Goal: Book appointment/travel/reservation

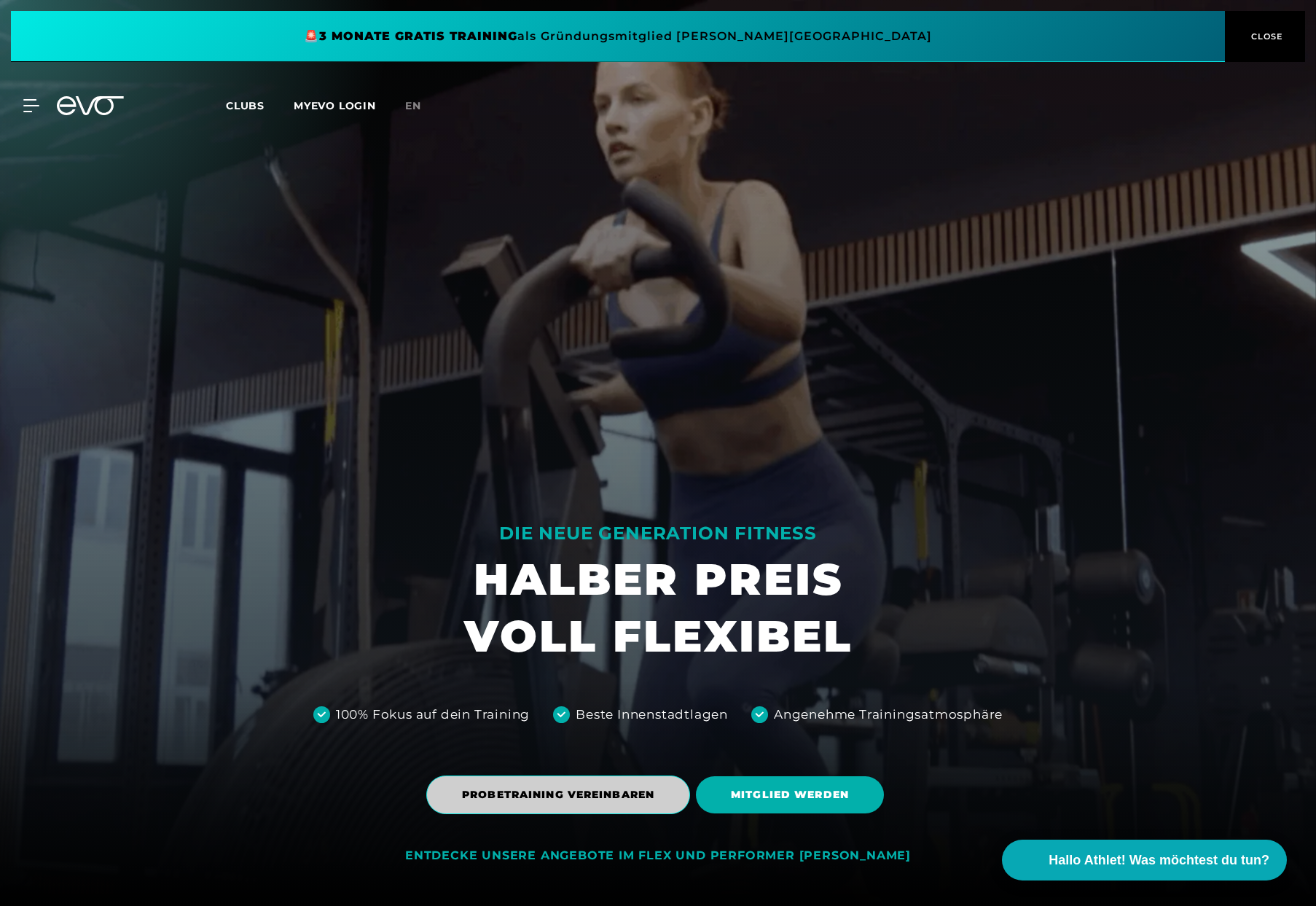
click at [537, 784] on span "PROBETRAINING VEREINBAREN" at bounding box center [558, 795] width 264 height 39
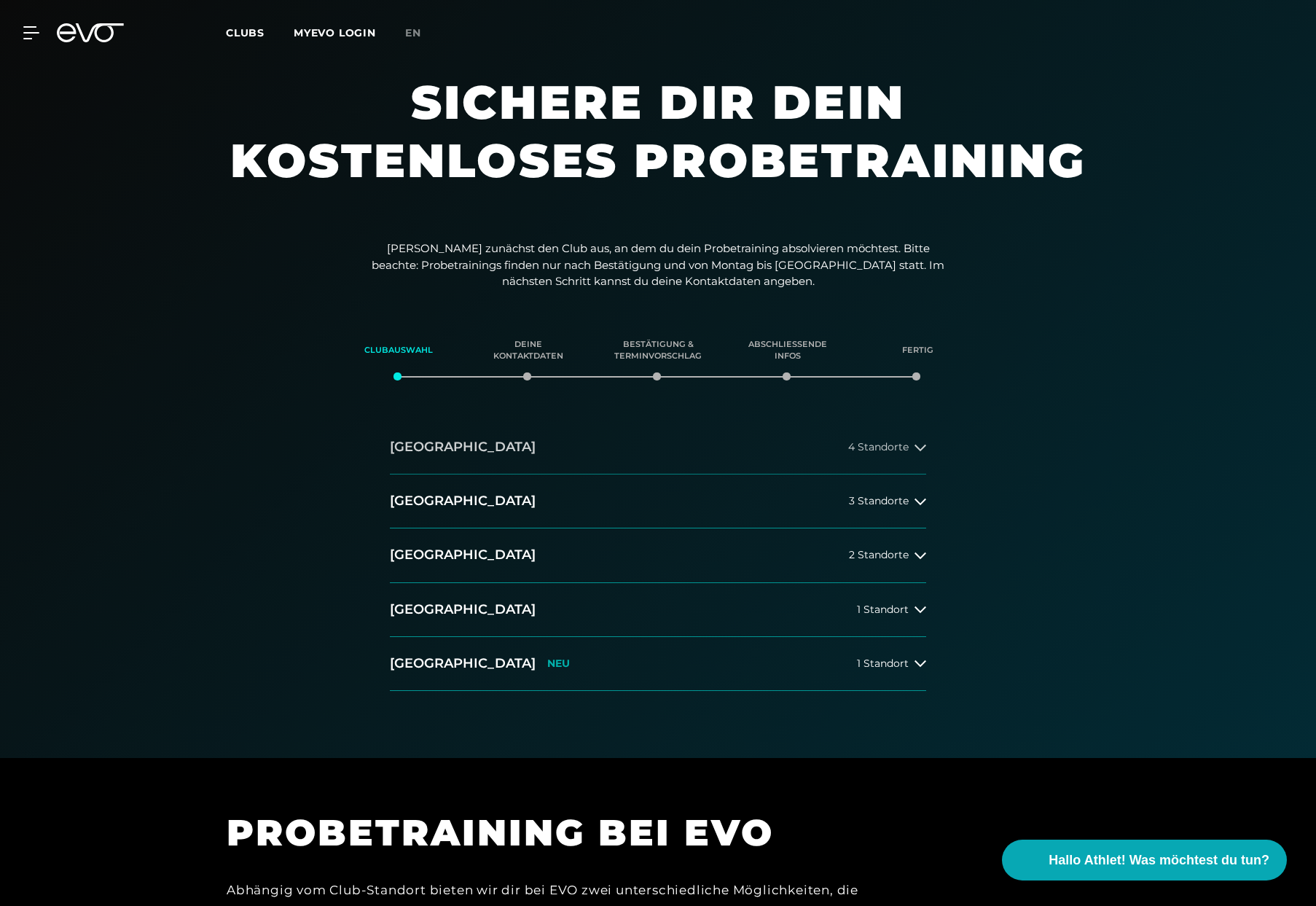
click at [918, 450] on icon at bounding box center [920, 448] width 12 height 12
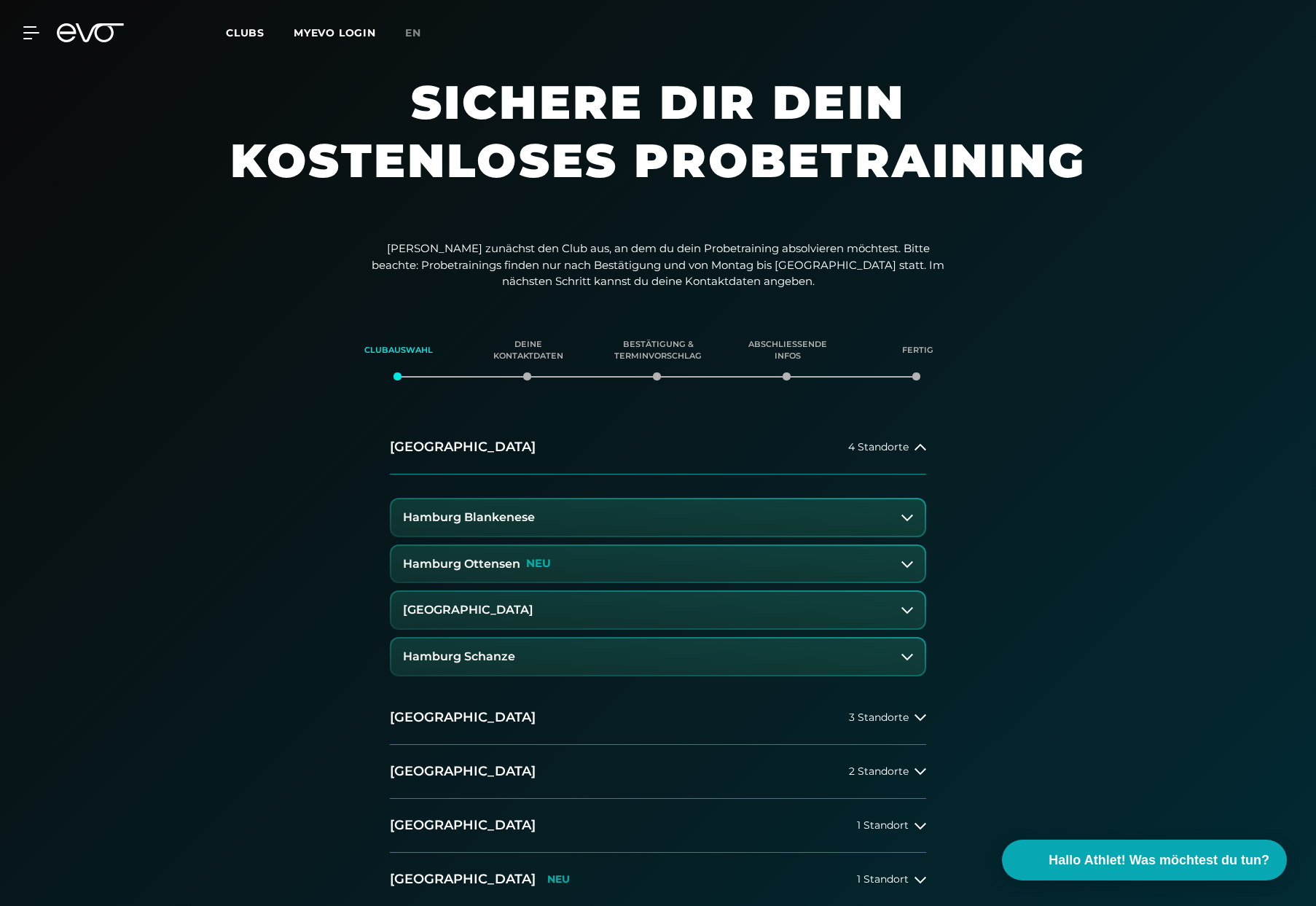
click at [915, 516] on button "Hamburg Blankenese" at bounding box center [658, 517] width 533 height 36
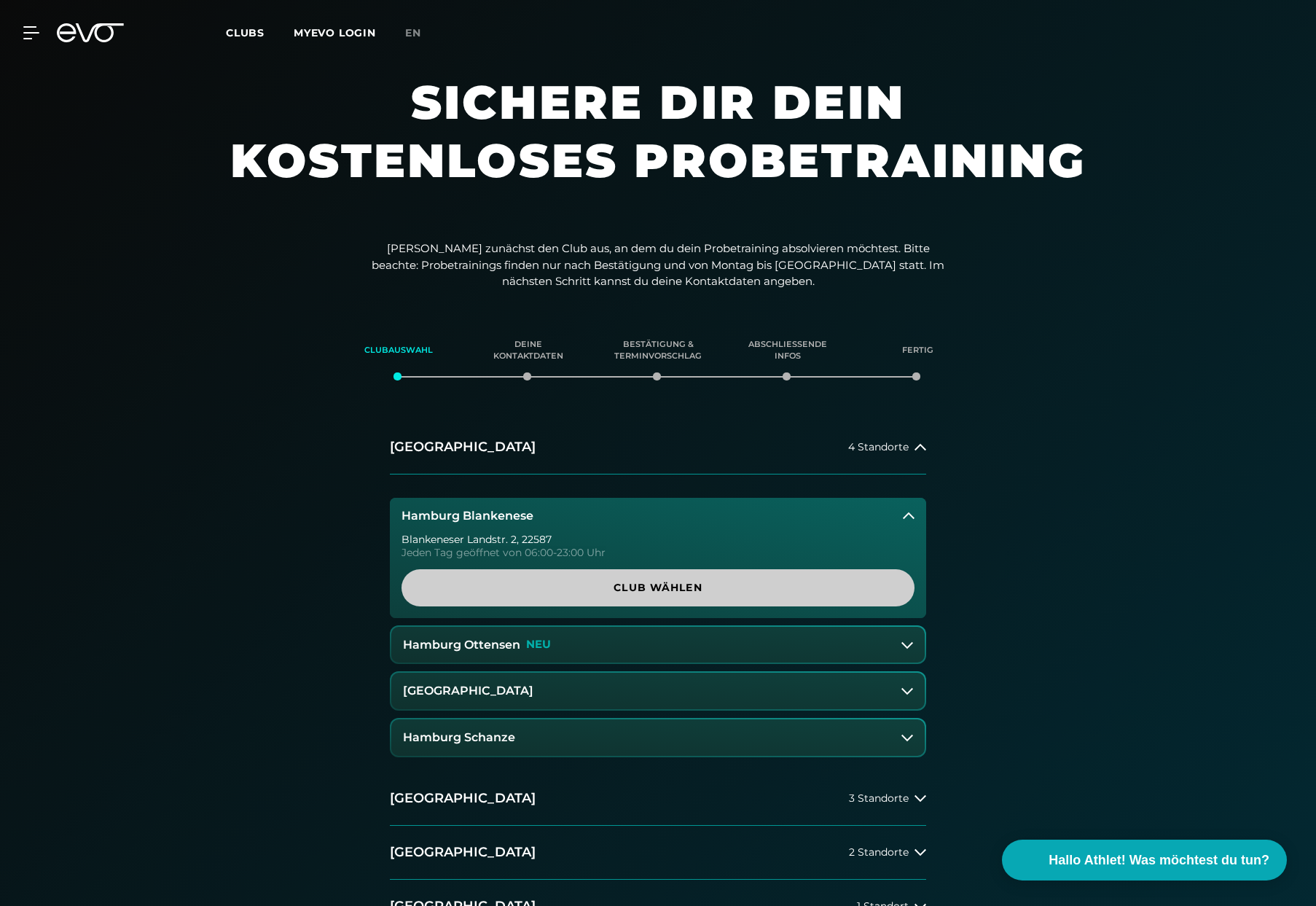
click at [649, 583] on span "Club wählen" at bounding box center [658, 588] width 443 height 16
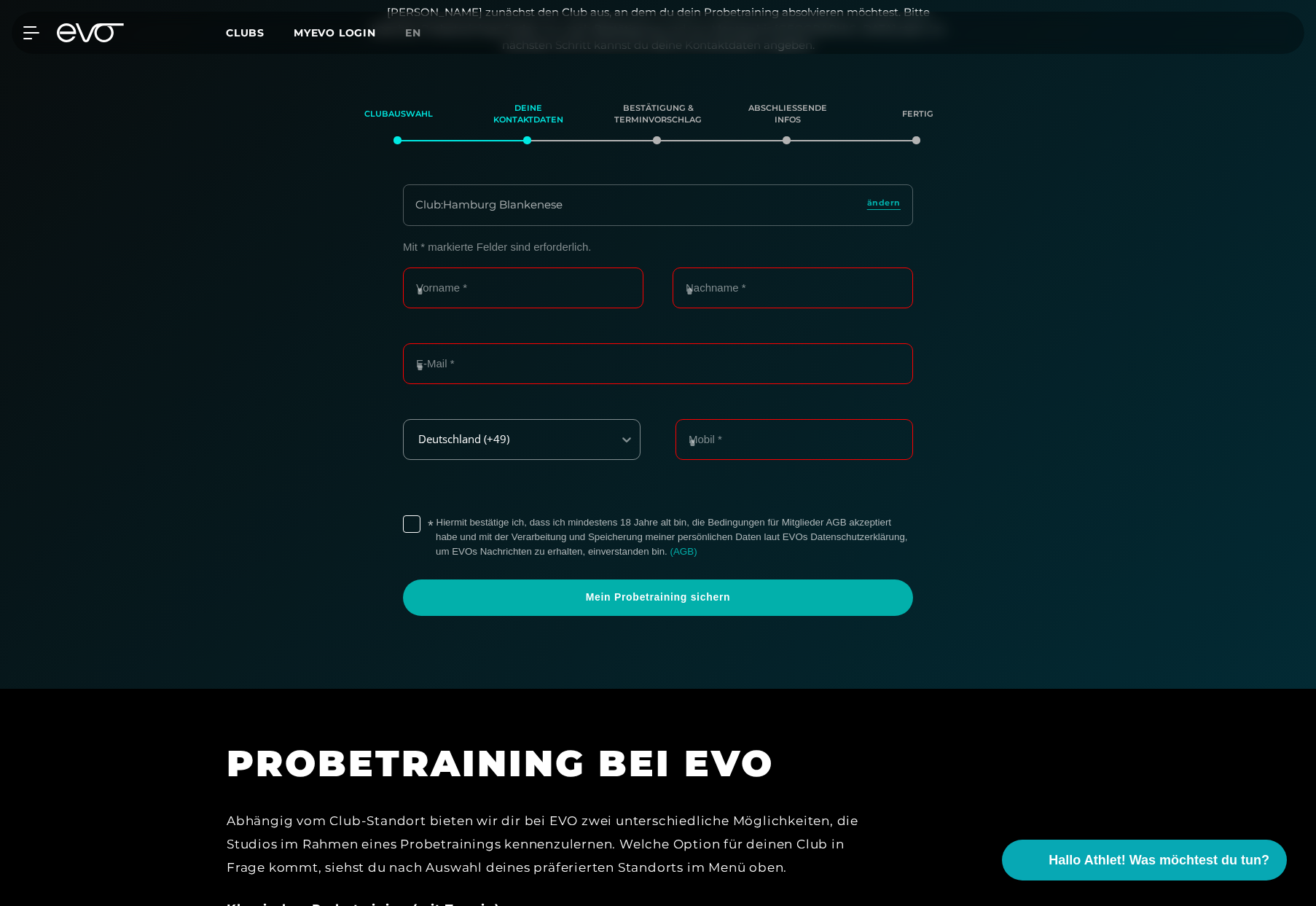
scroll to position [250, 0]
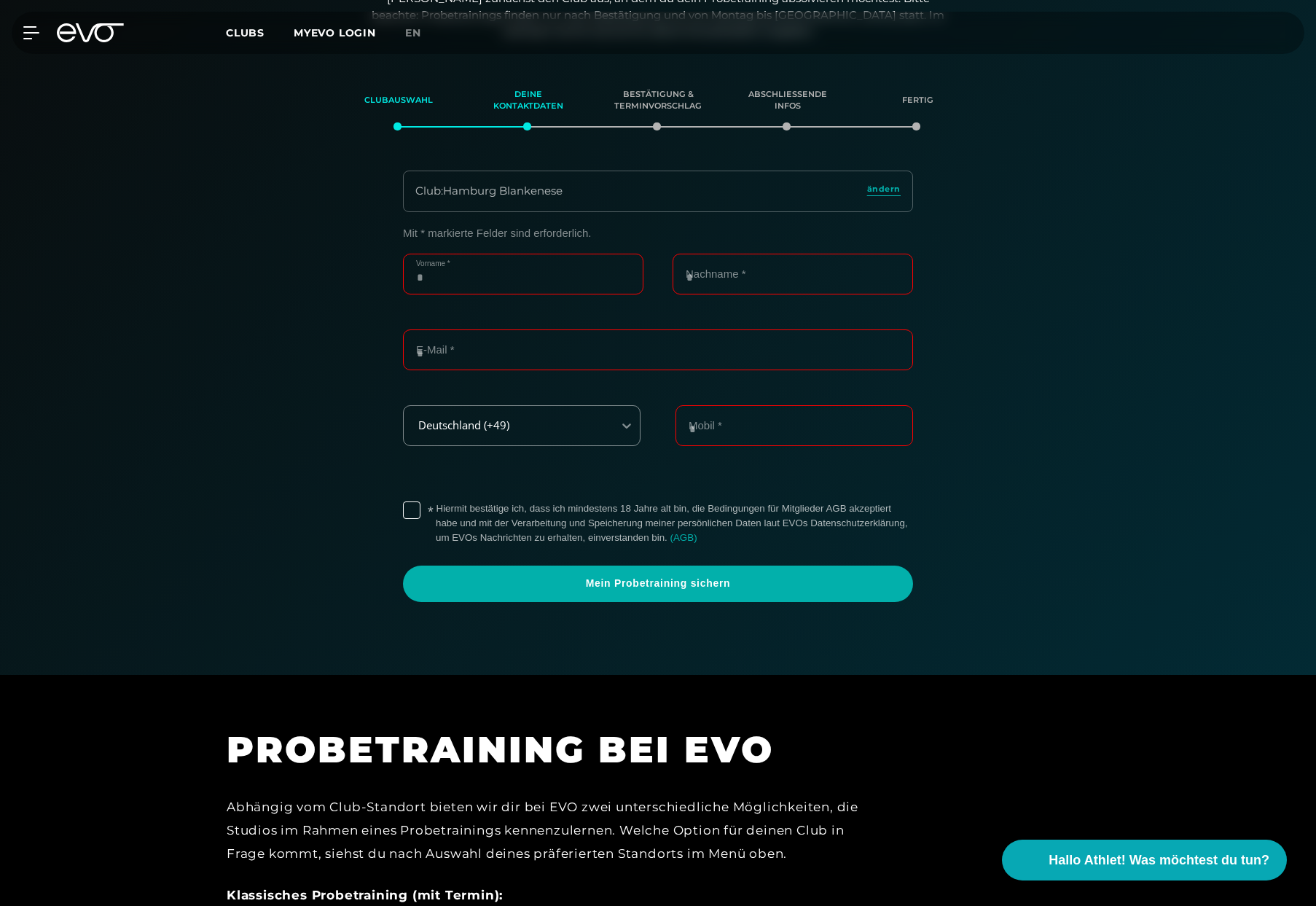
click at [448, 280] on input "Vorname *" at bounding box center [523, 275] width 240 height 41
type input "**********"
click at [719, 256] on input "Nachname *" at bounding box center [792, 275] width 240 height 41
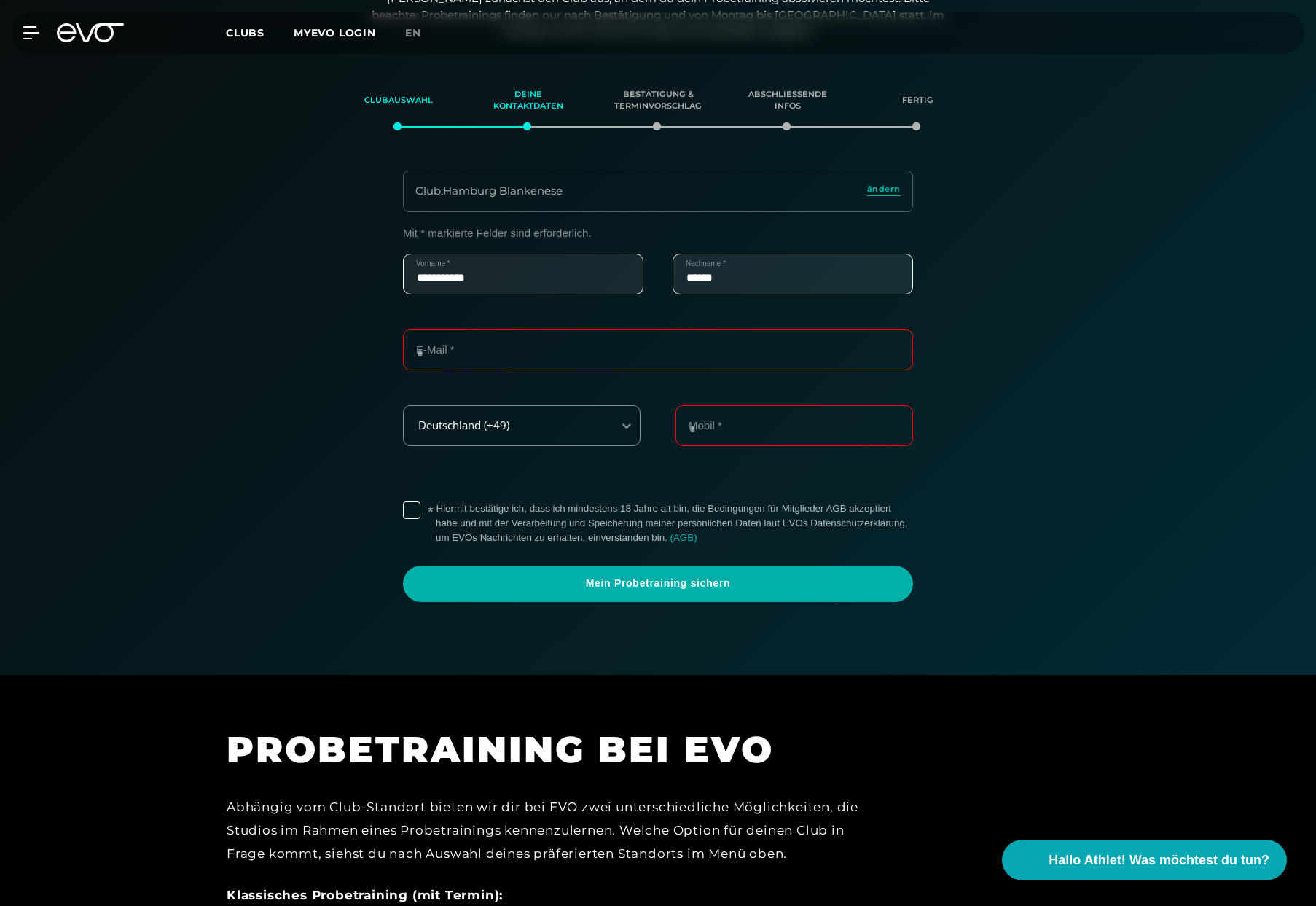
type input "******"
click at [488, 348] on input "E-Mail *" at bounding box center [658, 350] width 510 height 41
type input "**********"
click at [741, 433] on input "Mobil *" at bounding box center [793, 426] width 237 height 41
type input "**********"
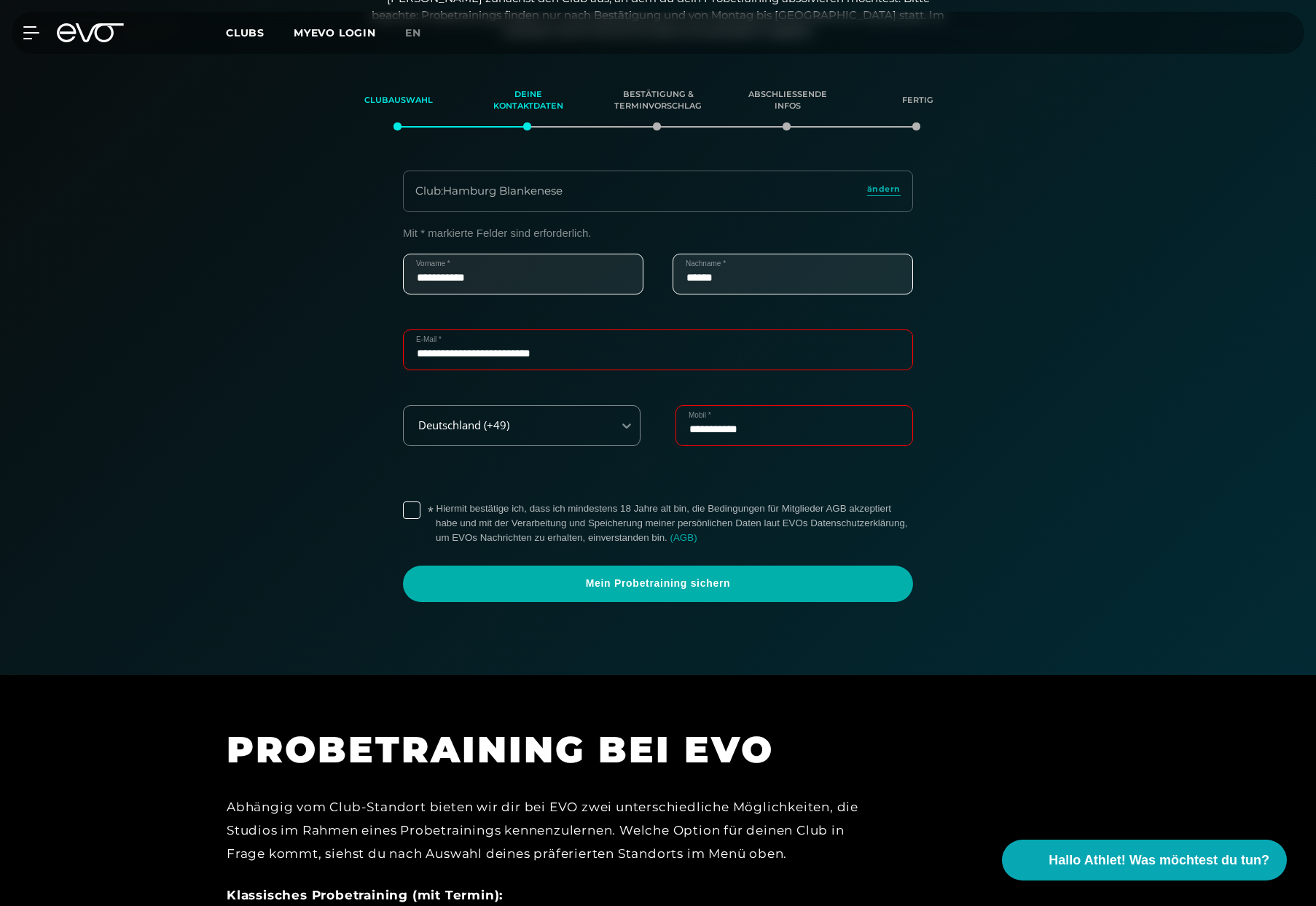
click at [436, 509] on label "* Hiermit bestätige ich, dass ich mindestens 18 Jahre alt bin, die Bedingungen …" at bounding box center [674, 523] width 477 height 44
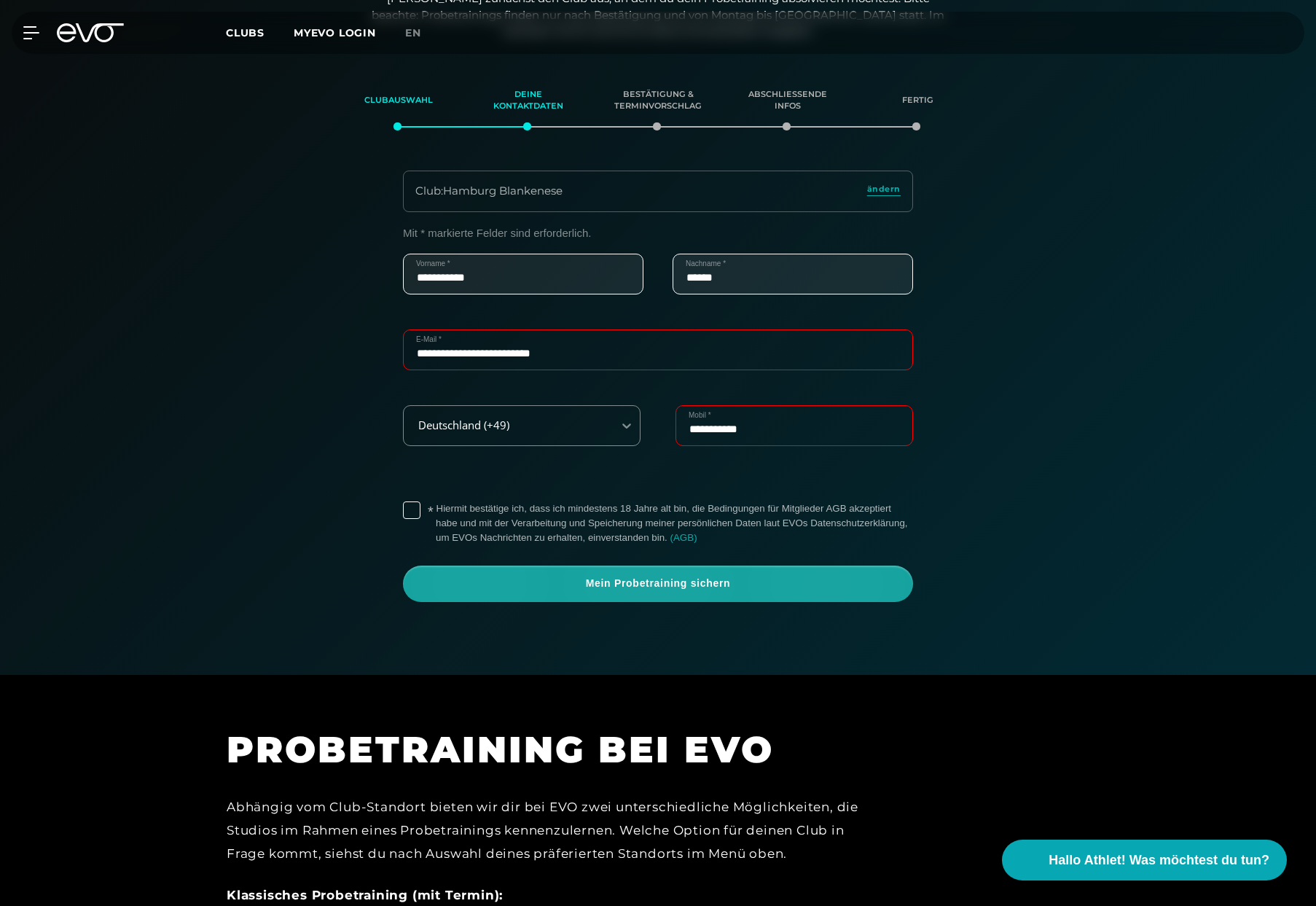
click at [657, 591] on span "Mein Probetraining sichern" at bounding box center [658, 583] width 510 height 36
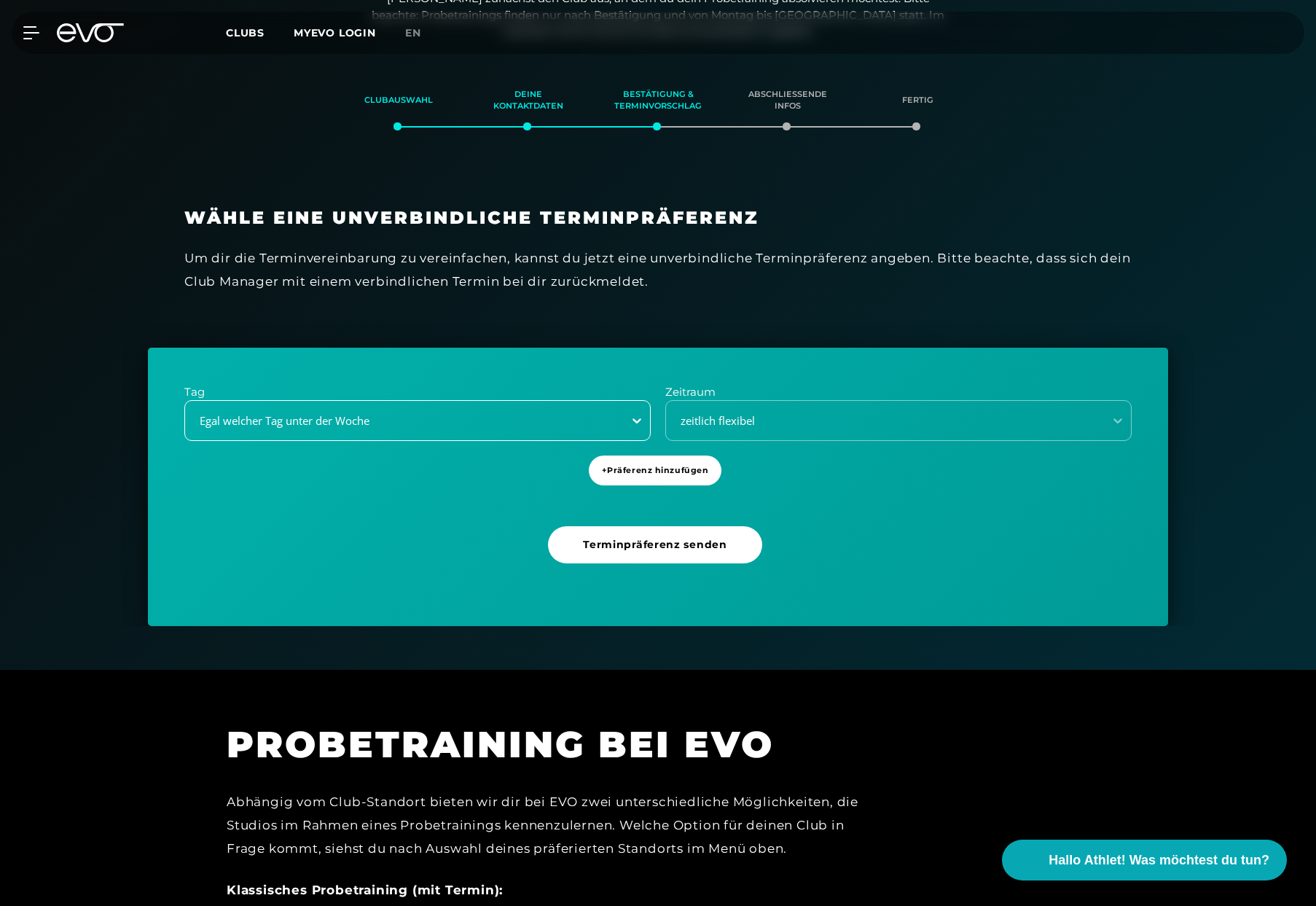
click at [630, 420] on icon at bounding box center [636, 420] width 15 height 15
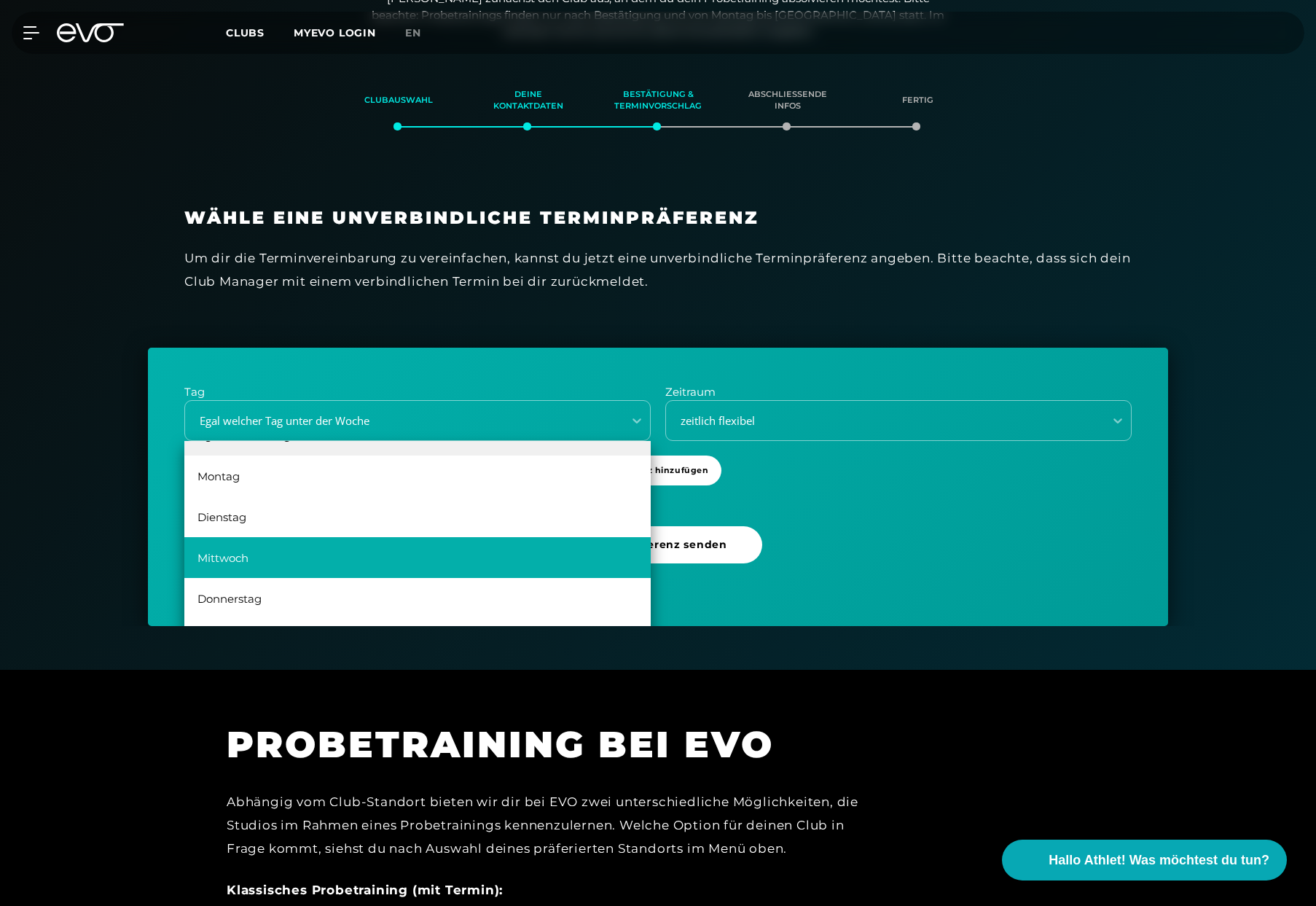
scroll to position [22, 0]
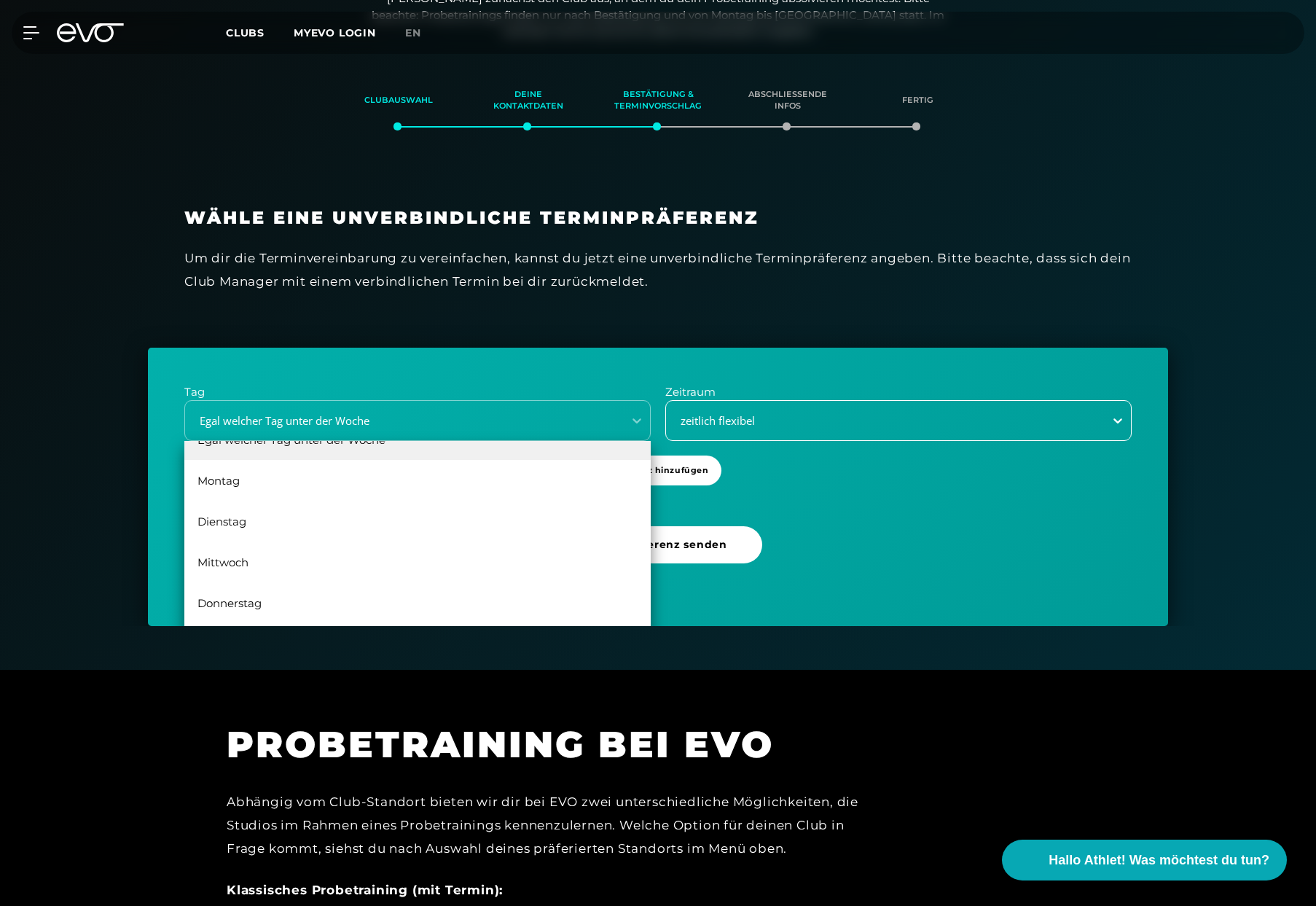
click at [1117, 418] on icon at bounding box center [1117, 420] width 15 height 15
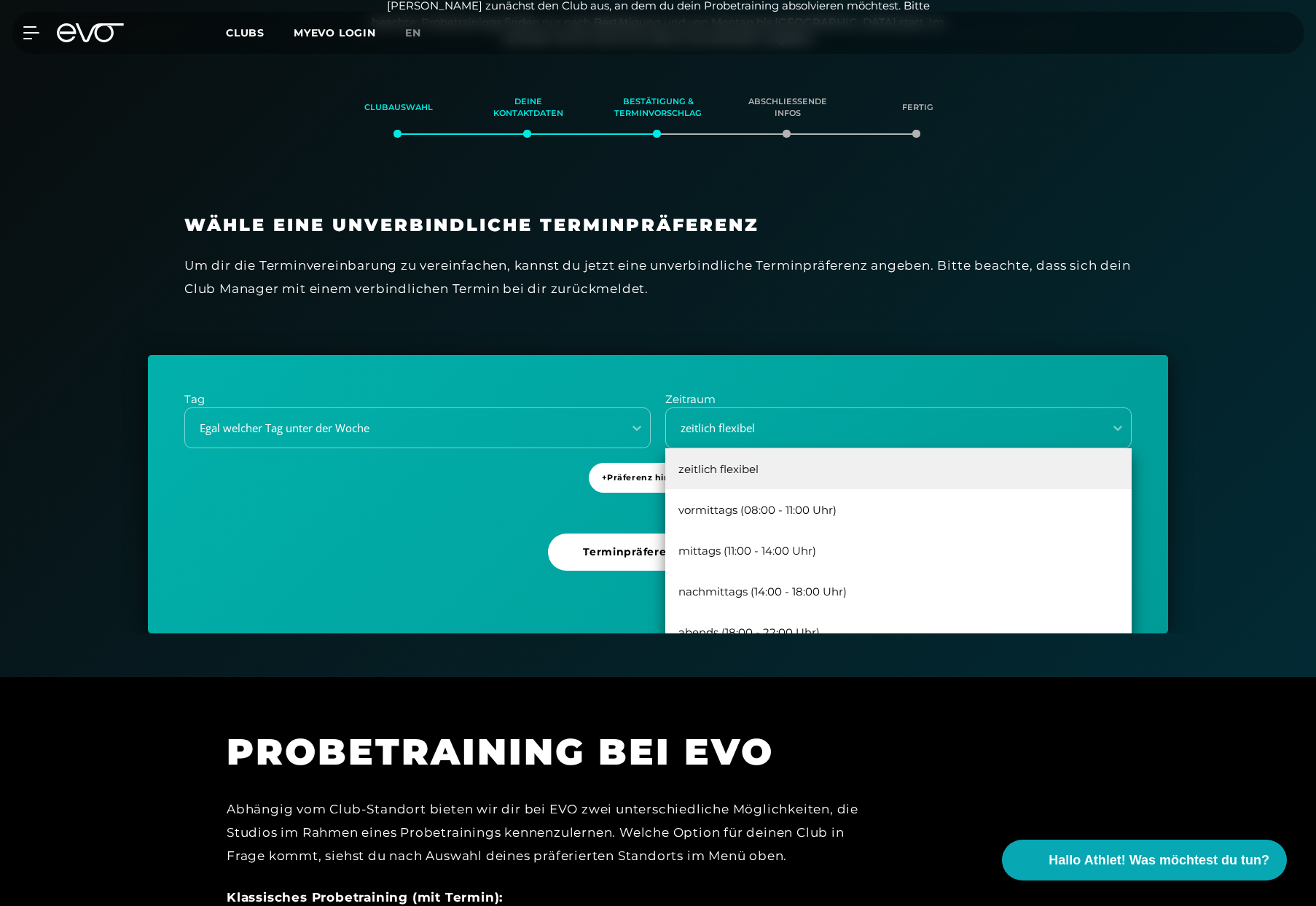
scroll to position [0, 0]
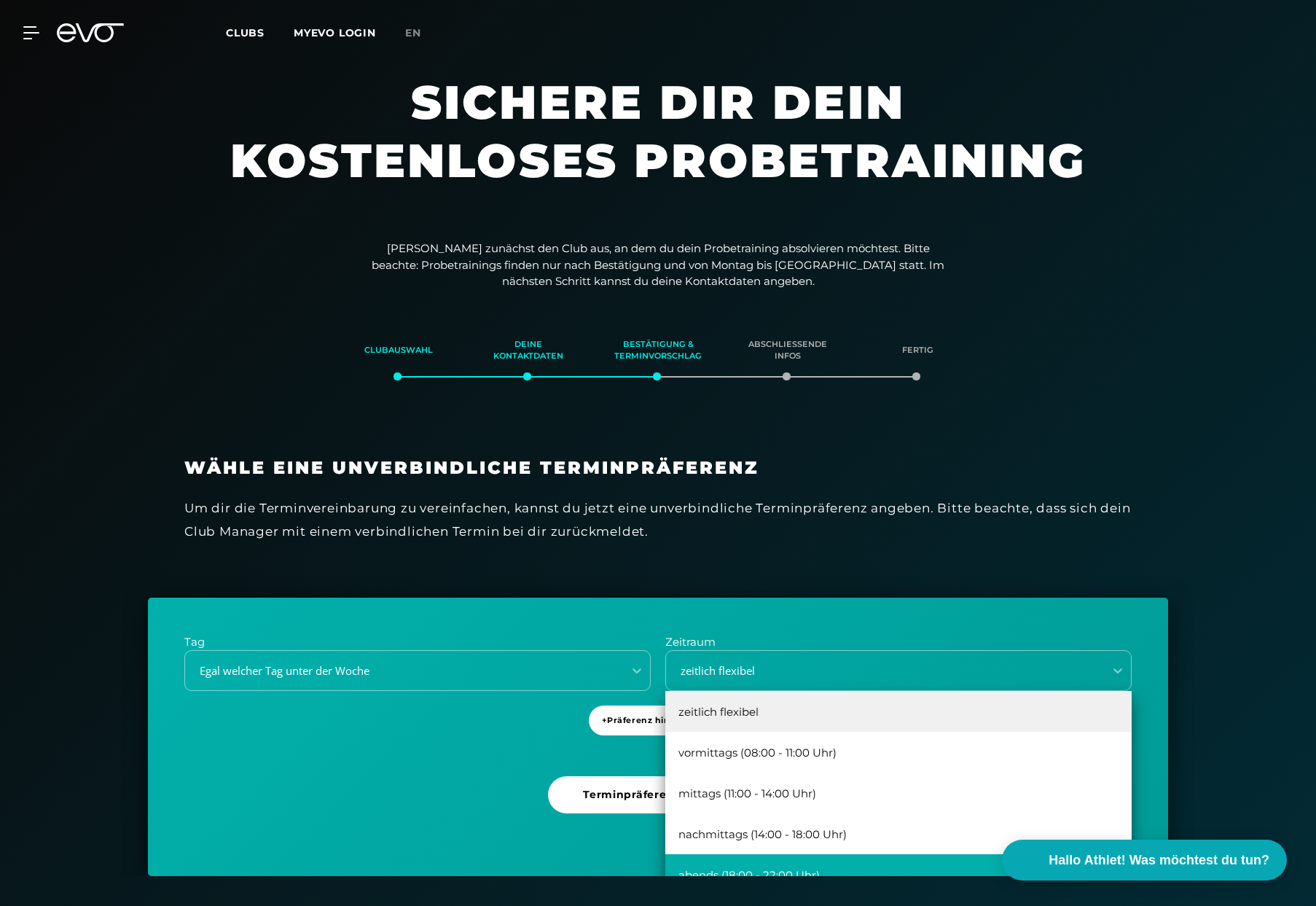
click at [800, 873] on div "abends (18:00 - 22:00 Uhr)" at bounding box center [898, 875] width 466 height 41
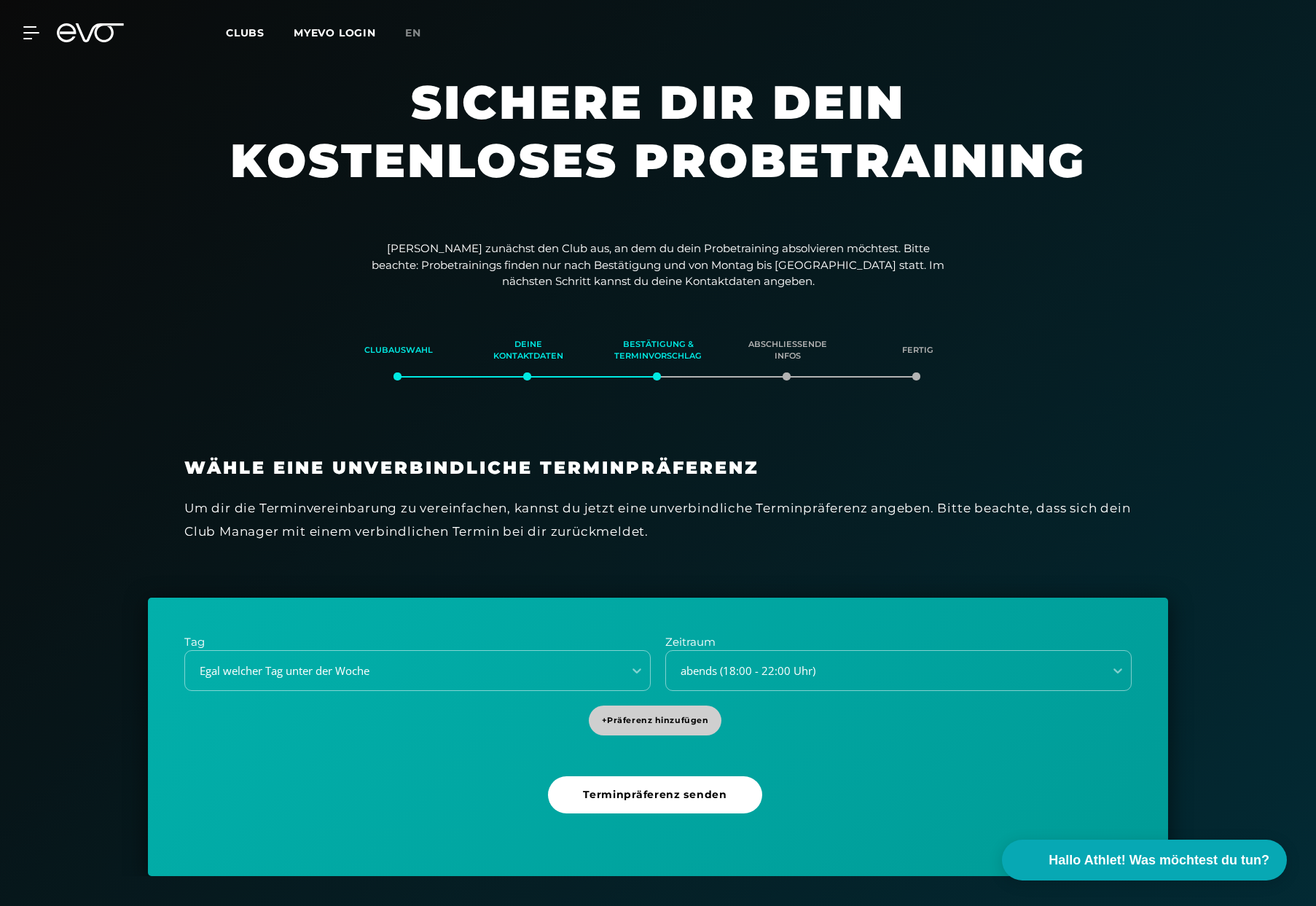
click at [600, 716] on span "+ Präferenz hinzufügen" at bounding box center [656, 720] width 133 height 30
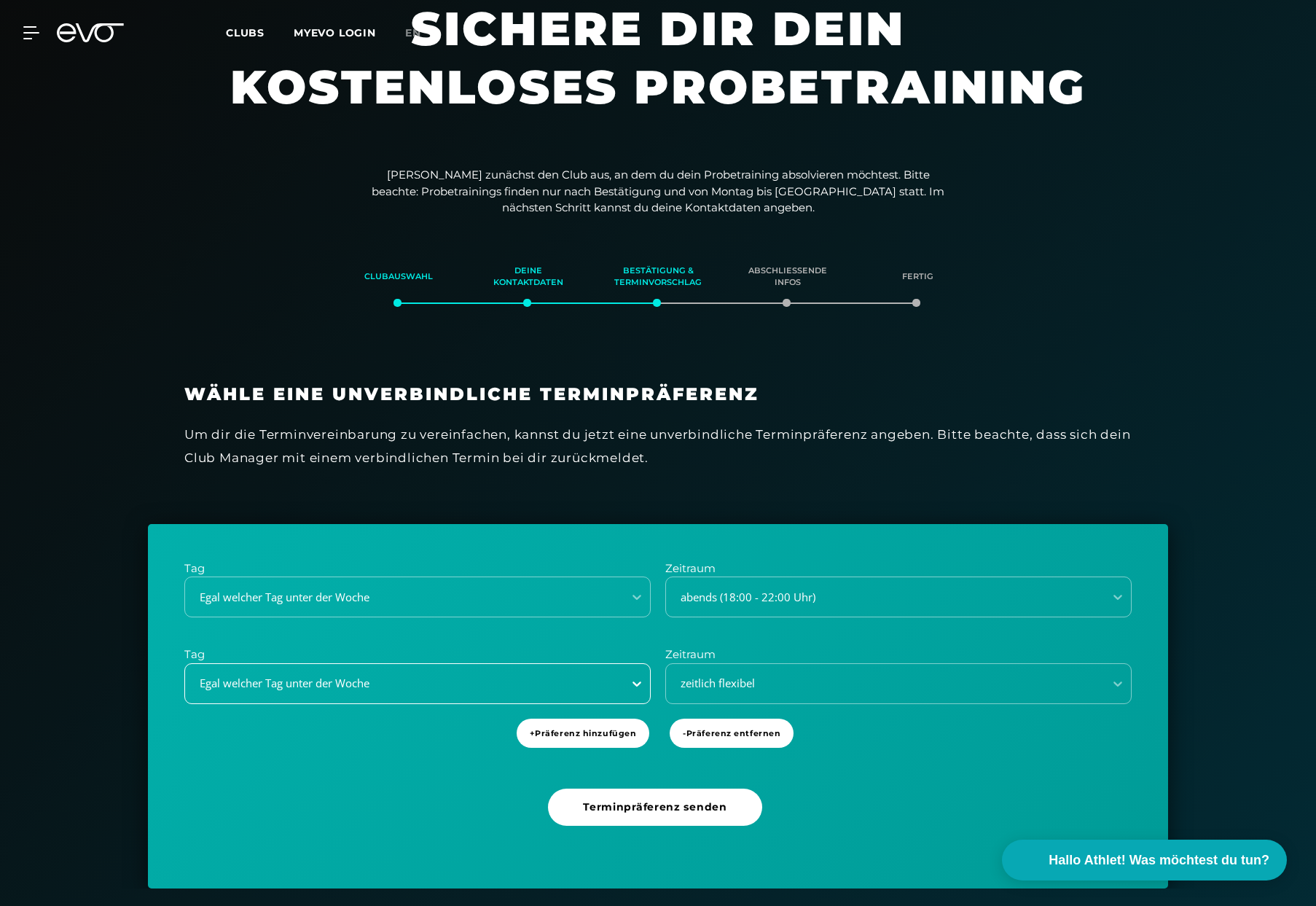
click at [638, 704] on div "Egal welcher Tag unter der Woche" at bounding box center [417, 684] width 466 height 41
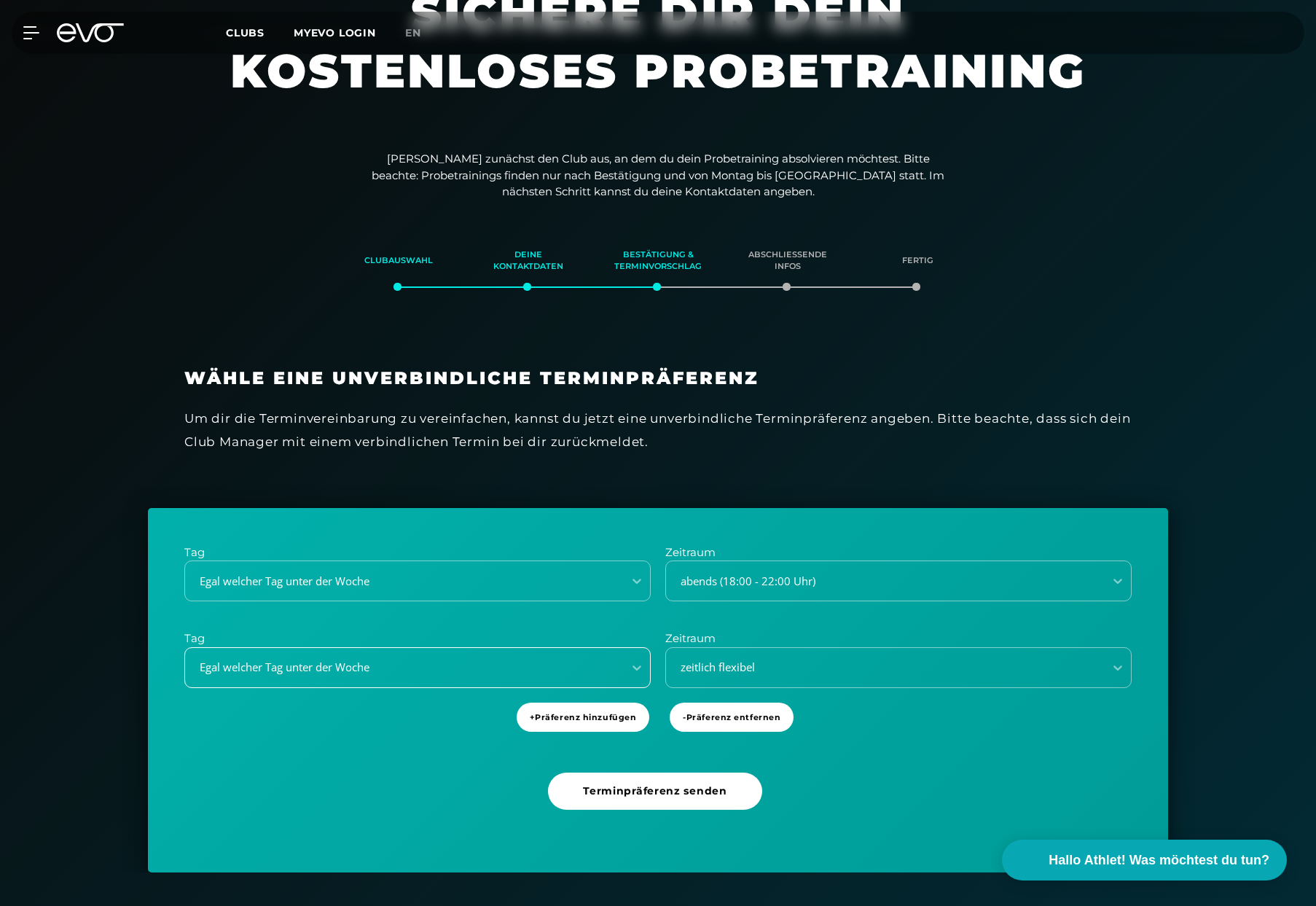
click at [271, 655] on div "Egal welcher Tag unter der Woche" at bounding box center [417, 668] width 466 height 41
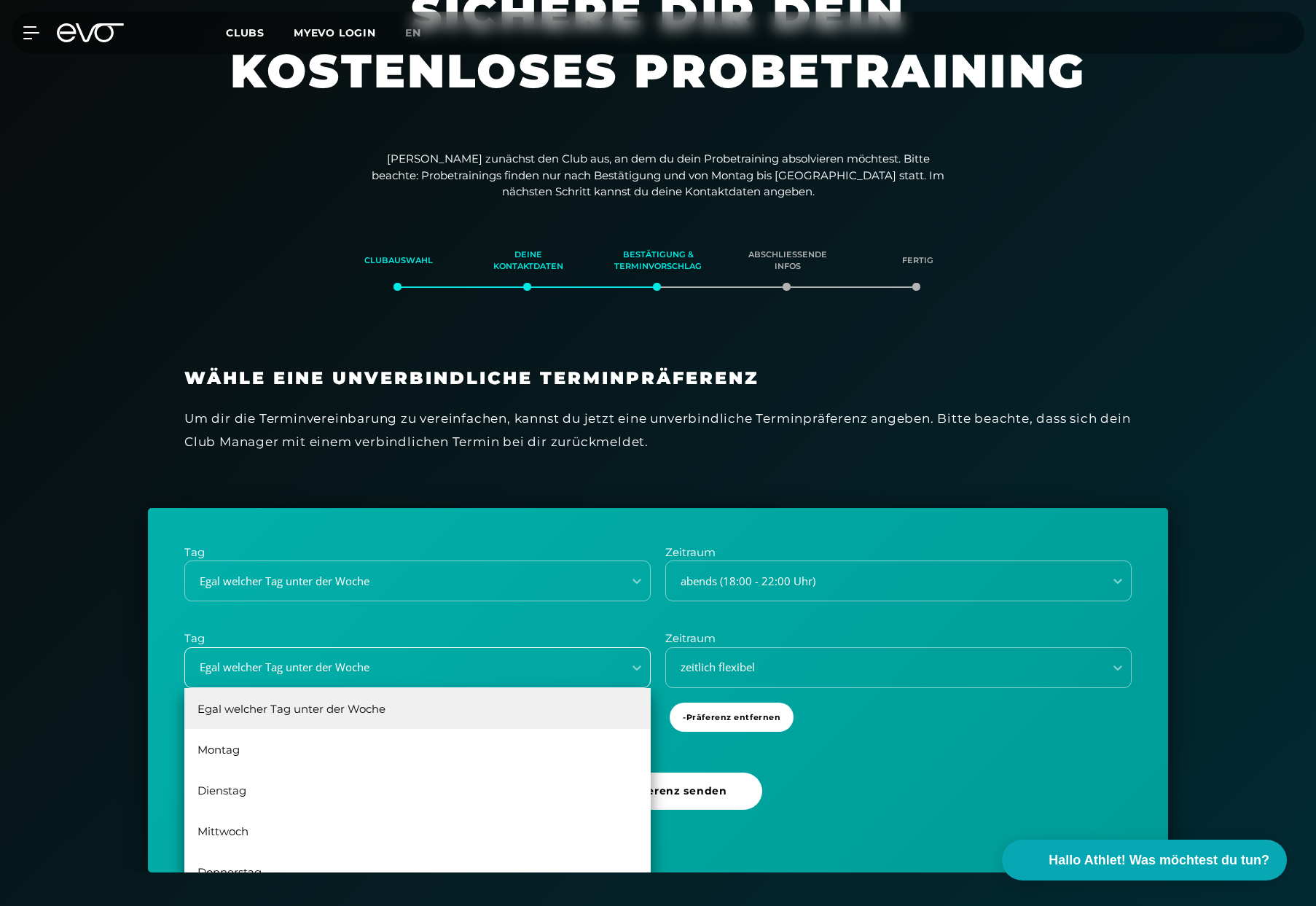
click at [240, 666] on div "Egal welcher Tag unter der Woche" at bounding box center [400, 667] width 426 height 17
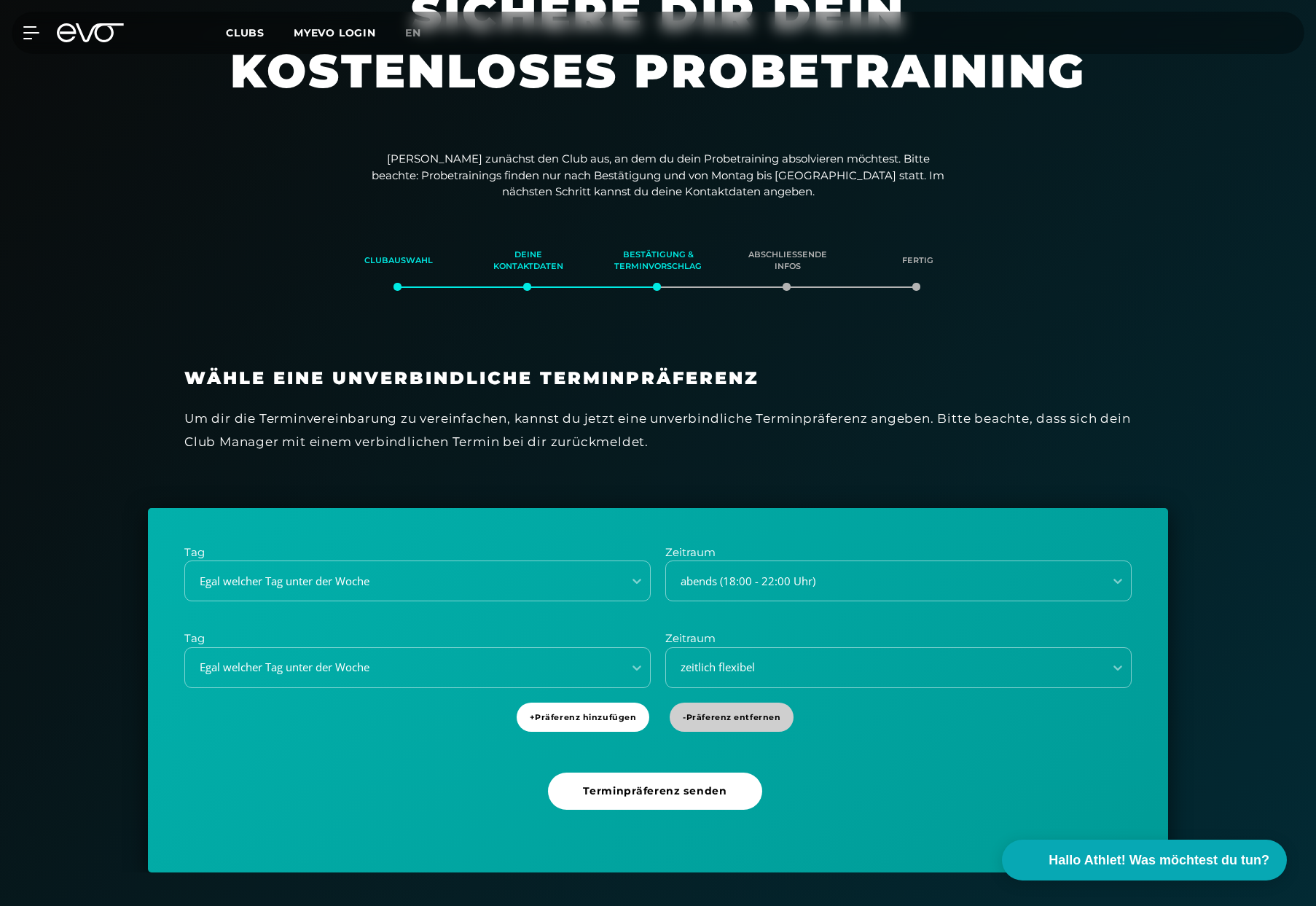
click at [684, 712] on span "- Präferenz entfernen" at bounding box center [732, 717] width 98 height 13
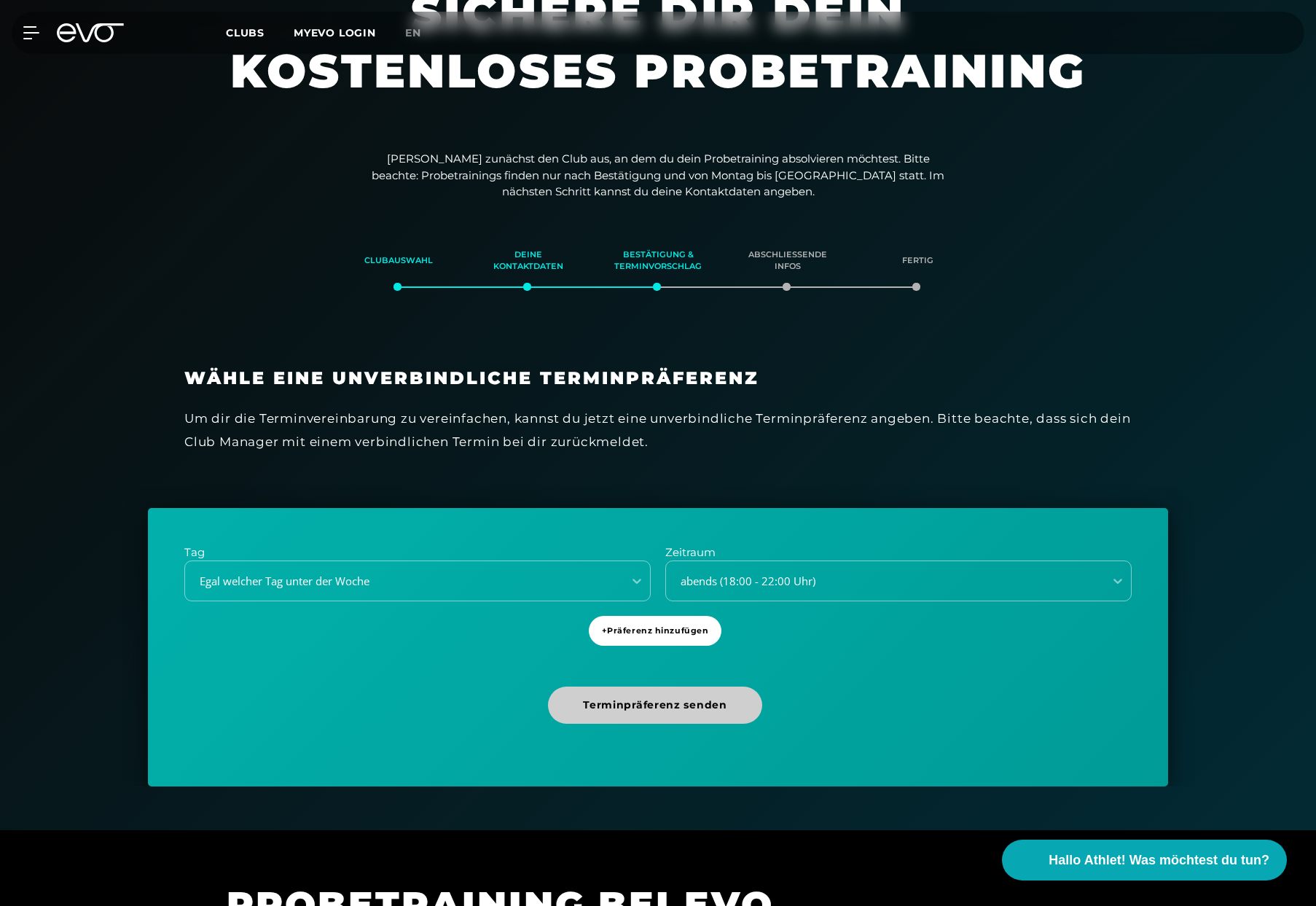
click at [683, 712] on span "Terminpräferenz senden" at bounding box center [655, 705] width 213 height 37
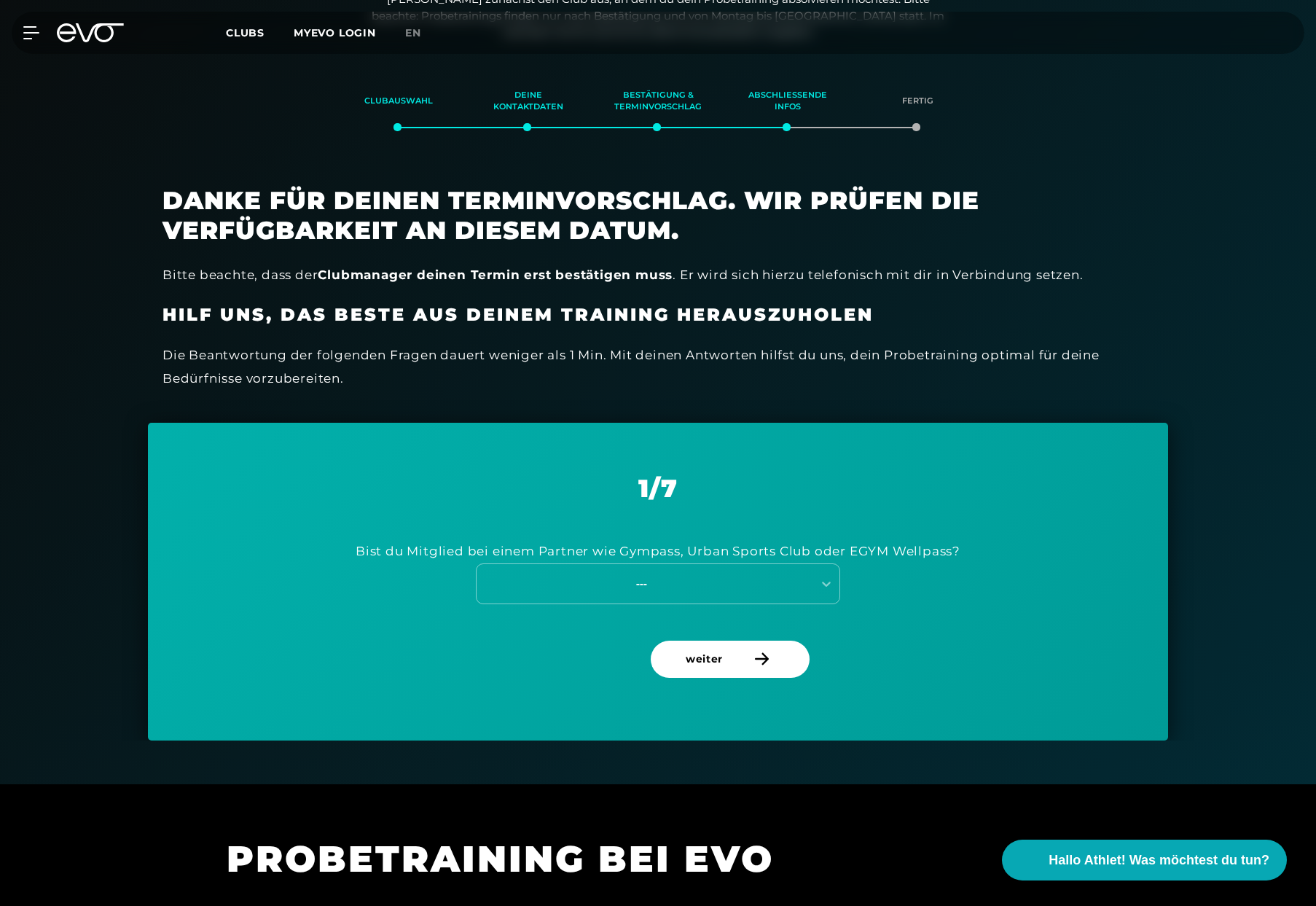
scroll to position [250, 0]
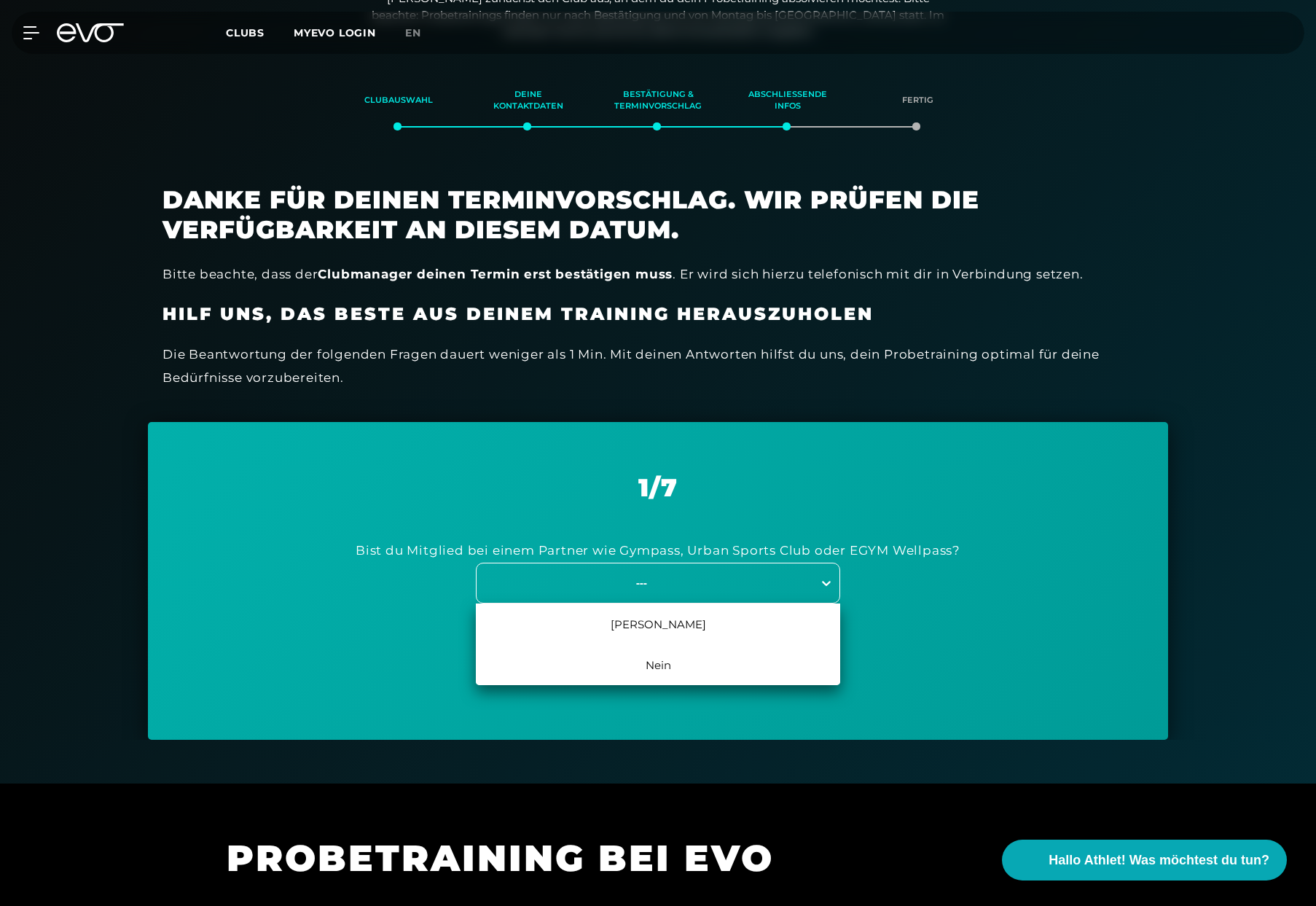
click at [824, 579] on icon at bounding box center [826, 582] width 15 height 15
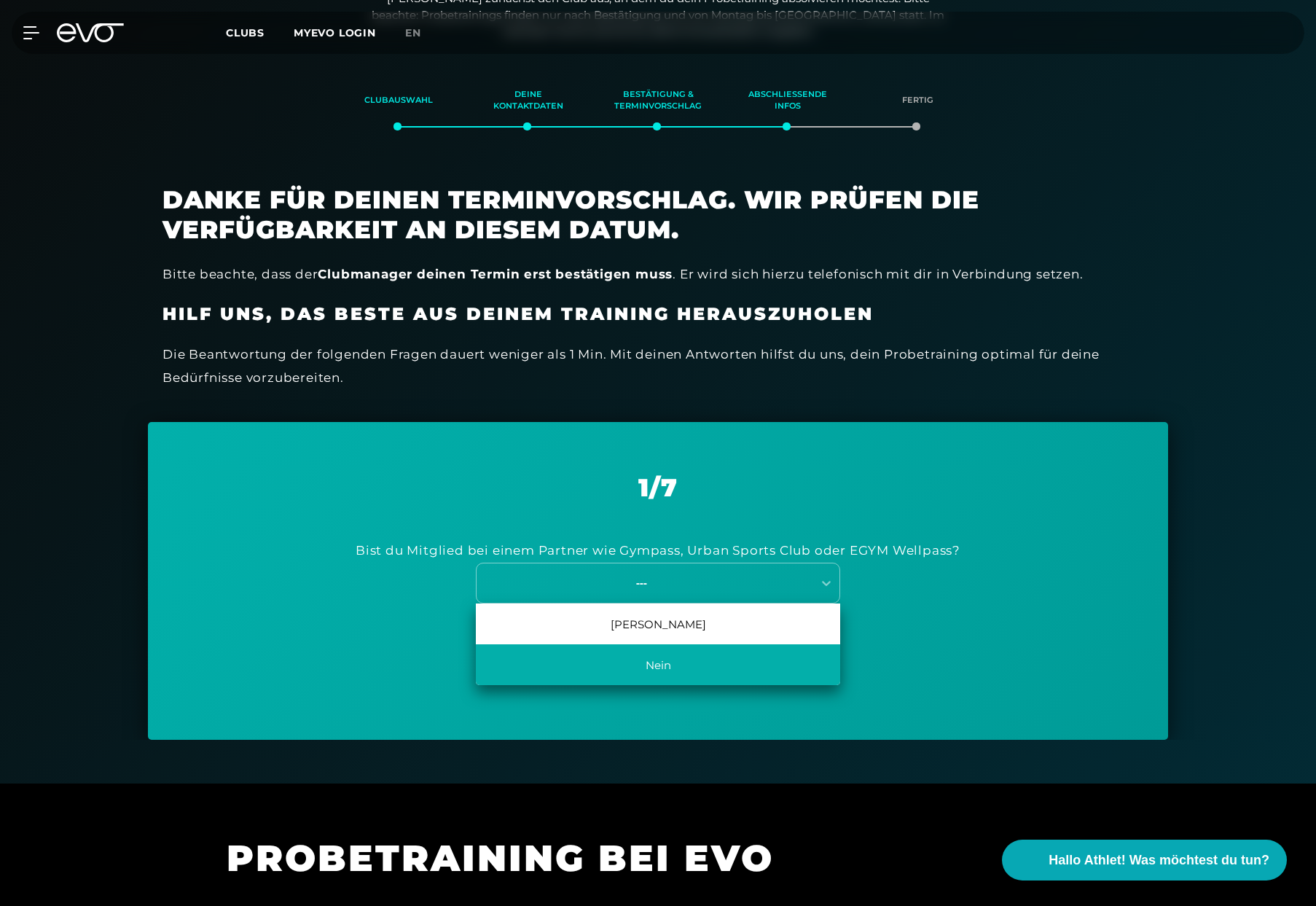
click at [652, 662] on div "Nein" at bounding box center [658, 665] width 364 height 41
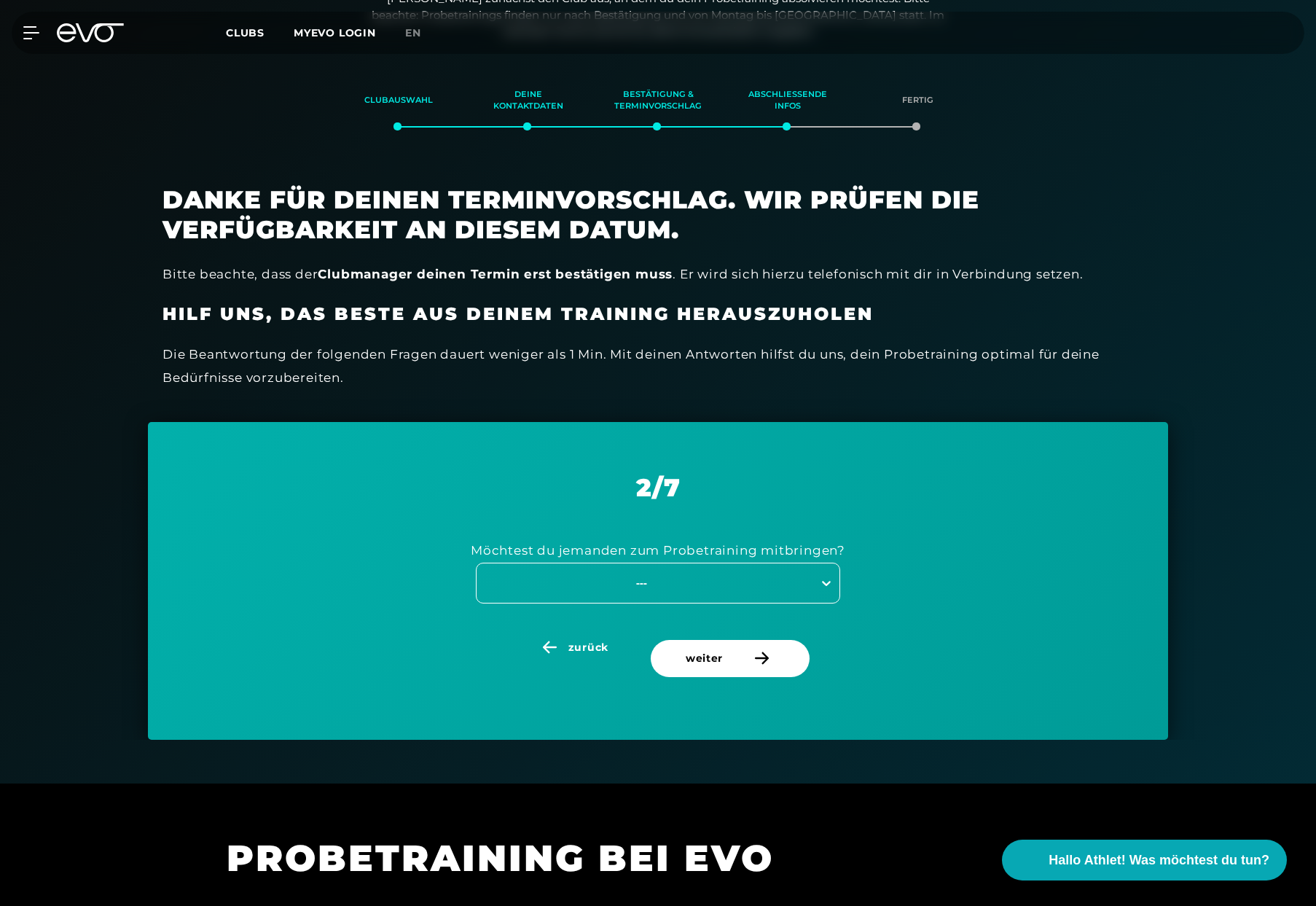
click at [825, 581] on icon at bounding box center [826, 582] width 15 height 15
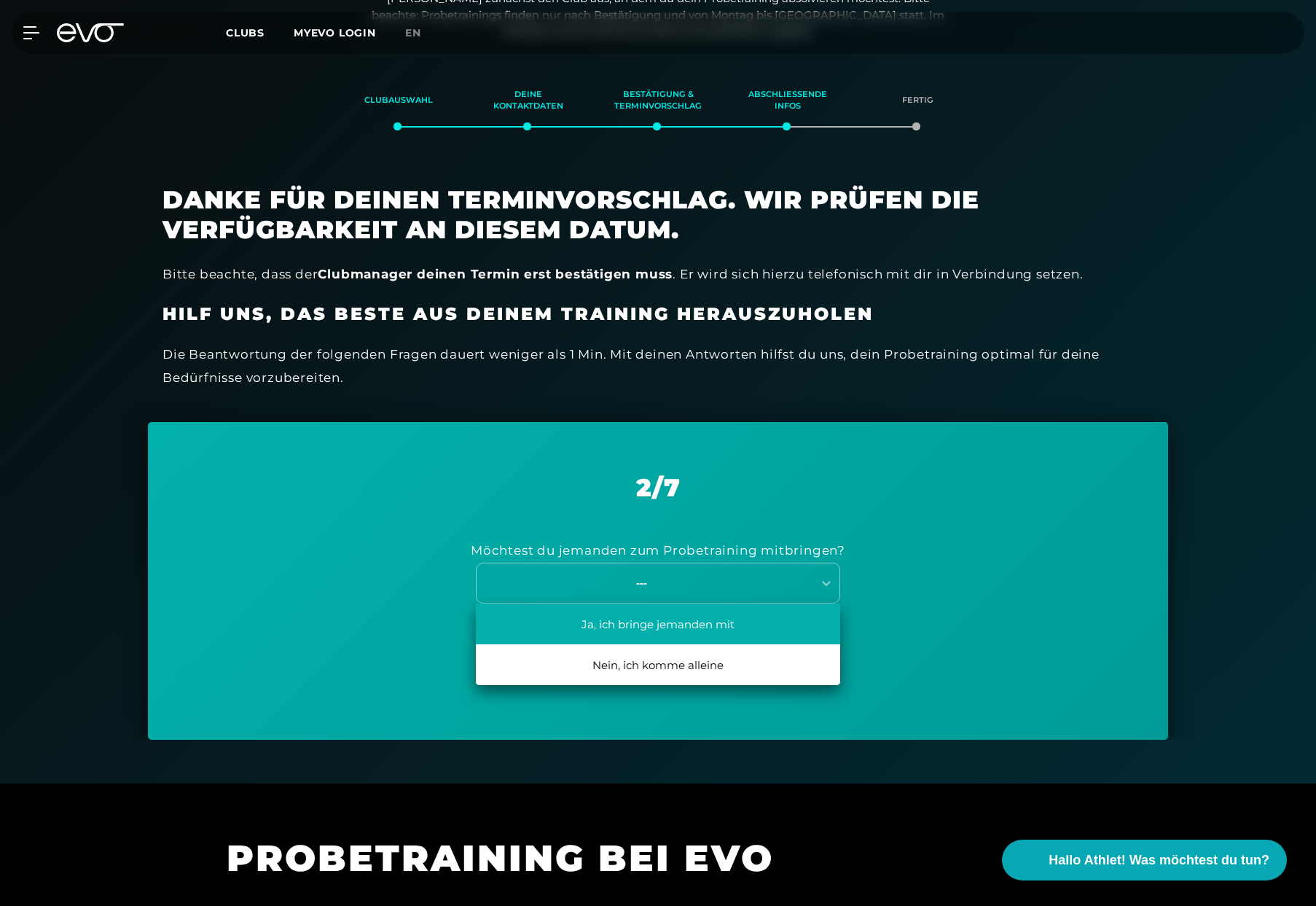
click at [789, 621] on div "Ja, ich bringe jemanden mit" at bounding box center [658, 624] width 364 height 41
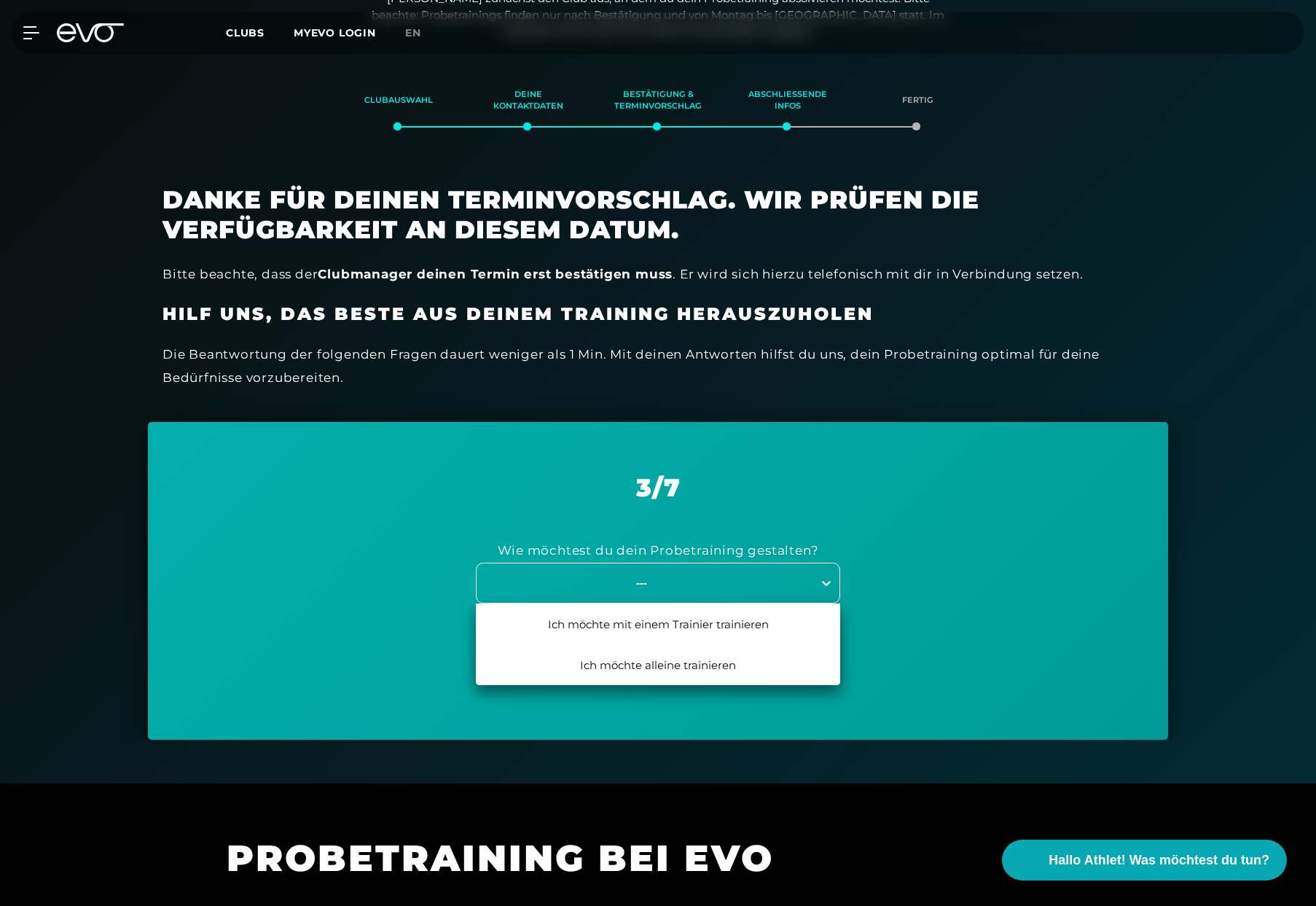
click at [824, 583] on icon at bounding box center [826, 582] width 9 height 5
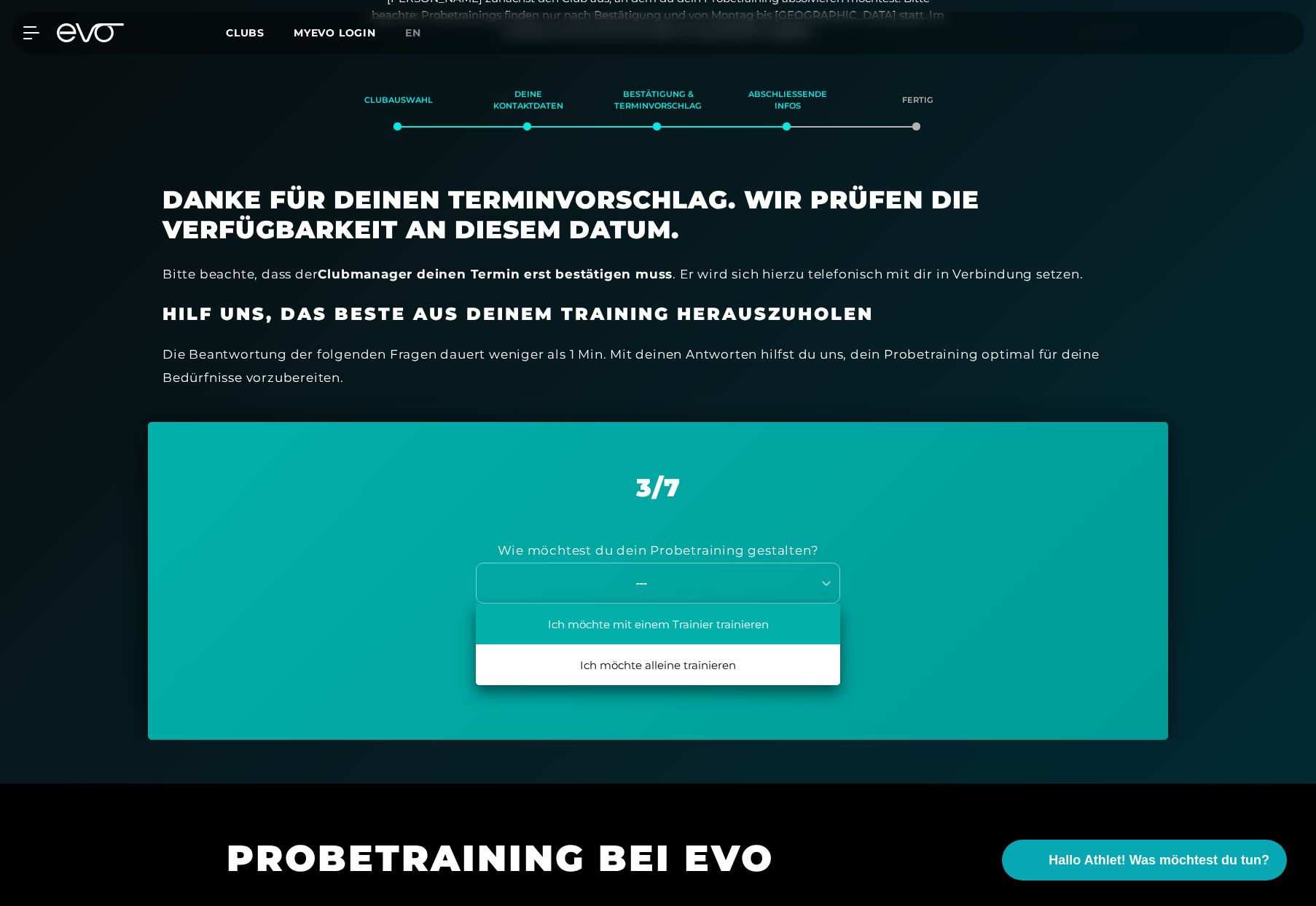
click at [801, 615] on div "Ich möchte mit einem Trainier trainieren" at bounding box center [658, 624] width 364 height 41
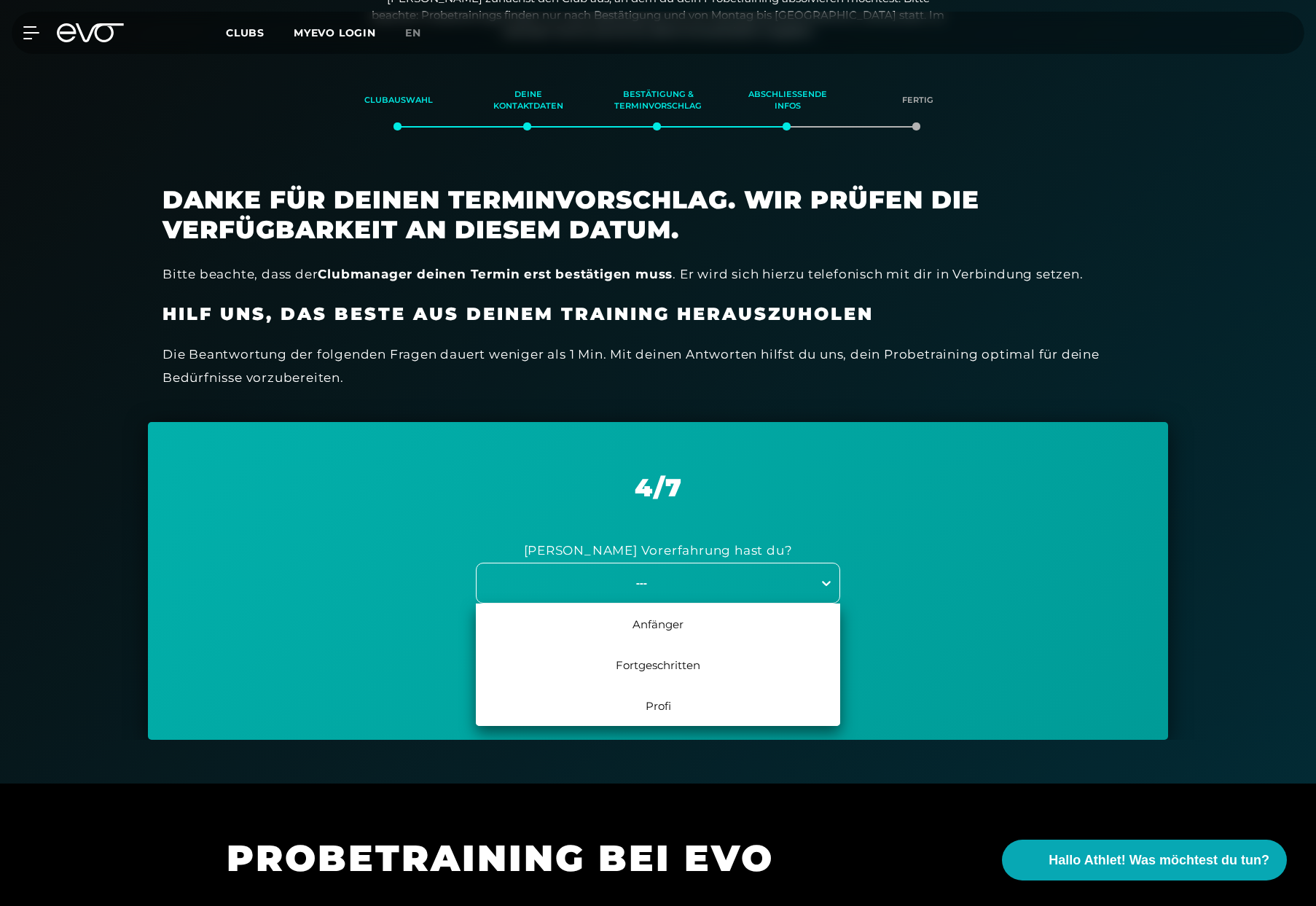
click at [821, 584] on icon at bounding box center [826, 582] width 15 height 15
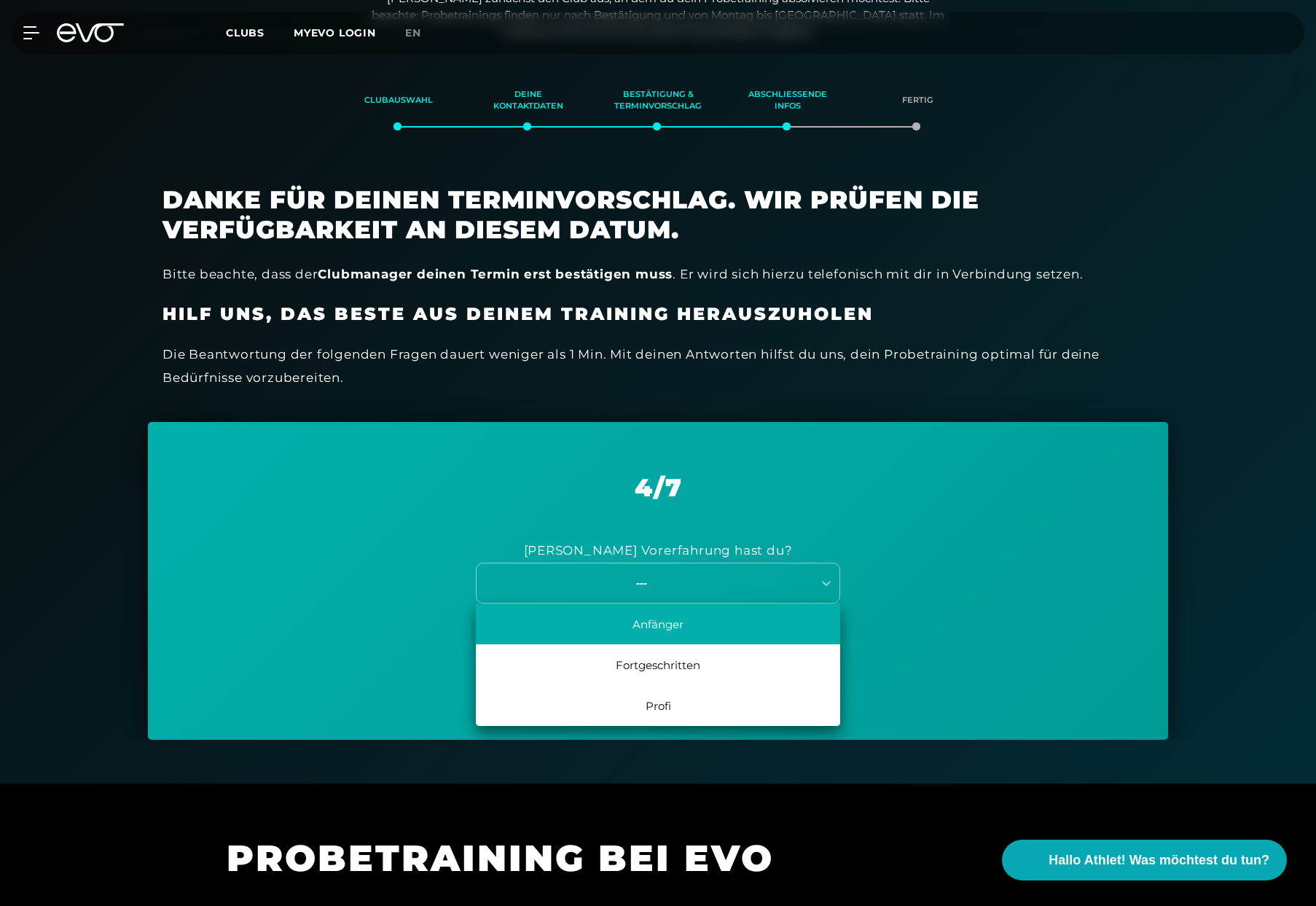
click at [818, 608] on div "Anfänger" at bounding box center [658, 624] width 364 height 41
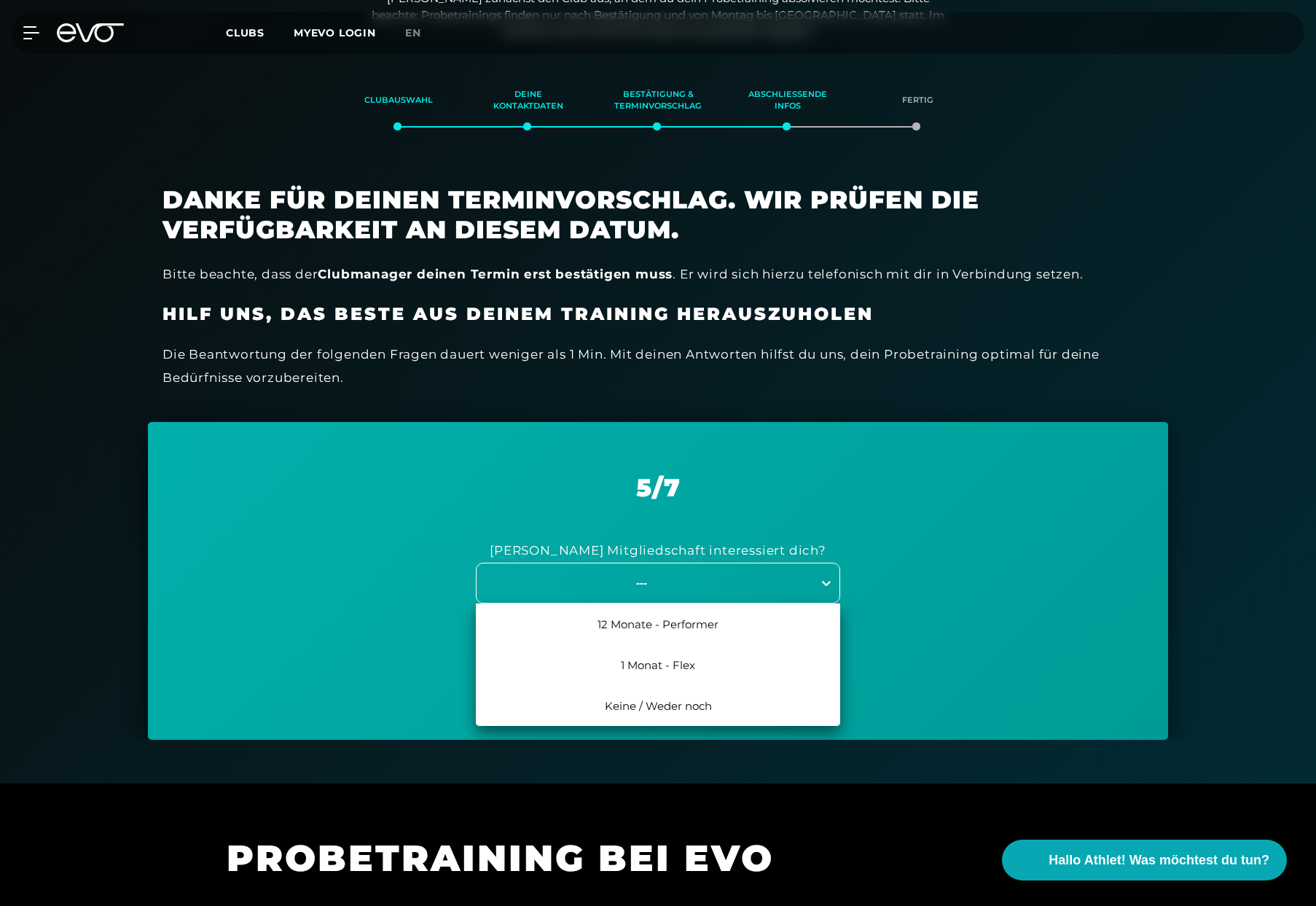
click at [826, 583] on icon at bounding box center [826, 582] width 9 height 5
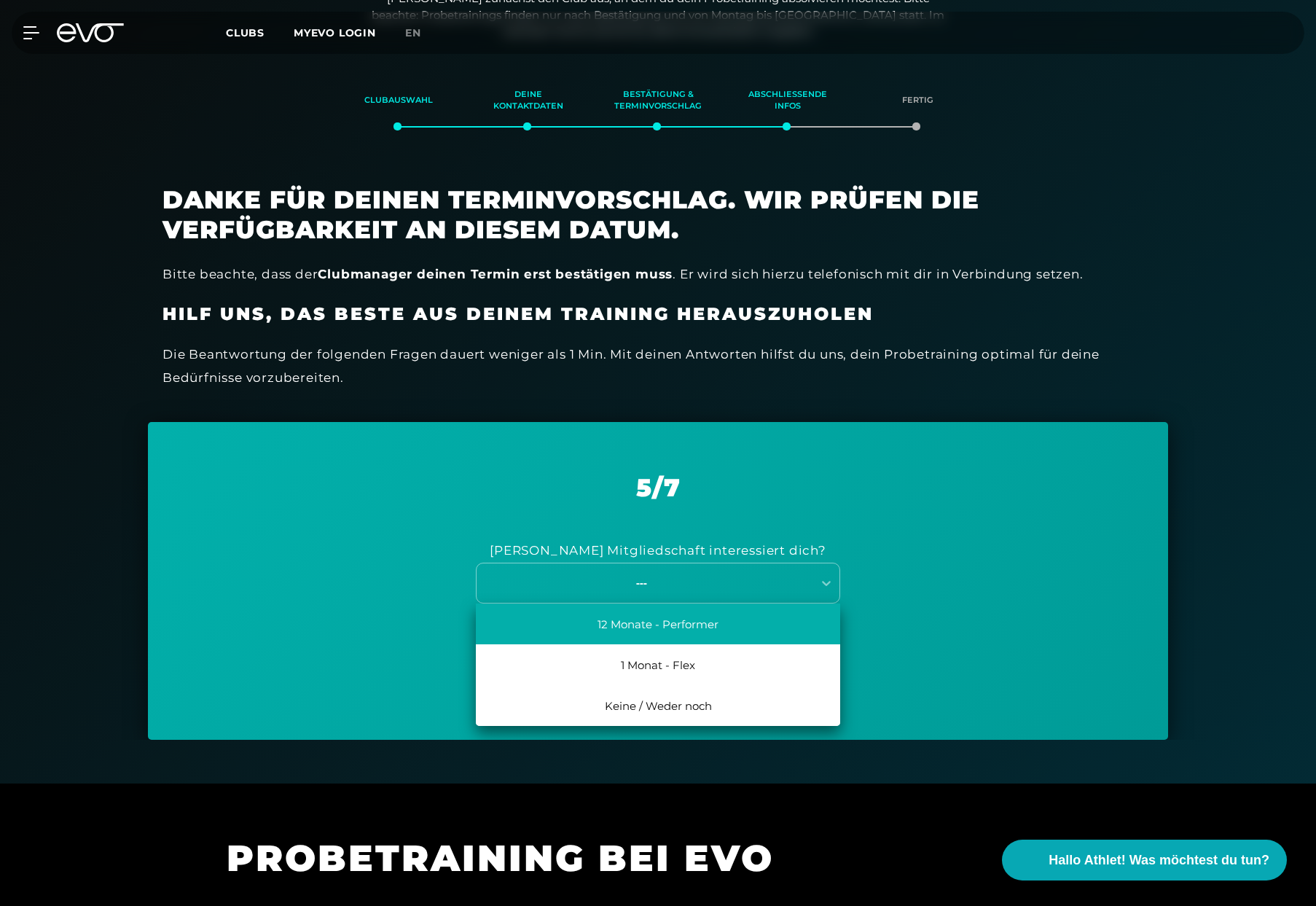
click at [806, 630] on div "12 Monate - Performer" at bounding box center [658, 624] width 364 height 41
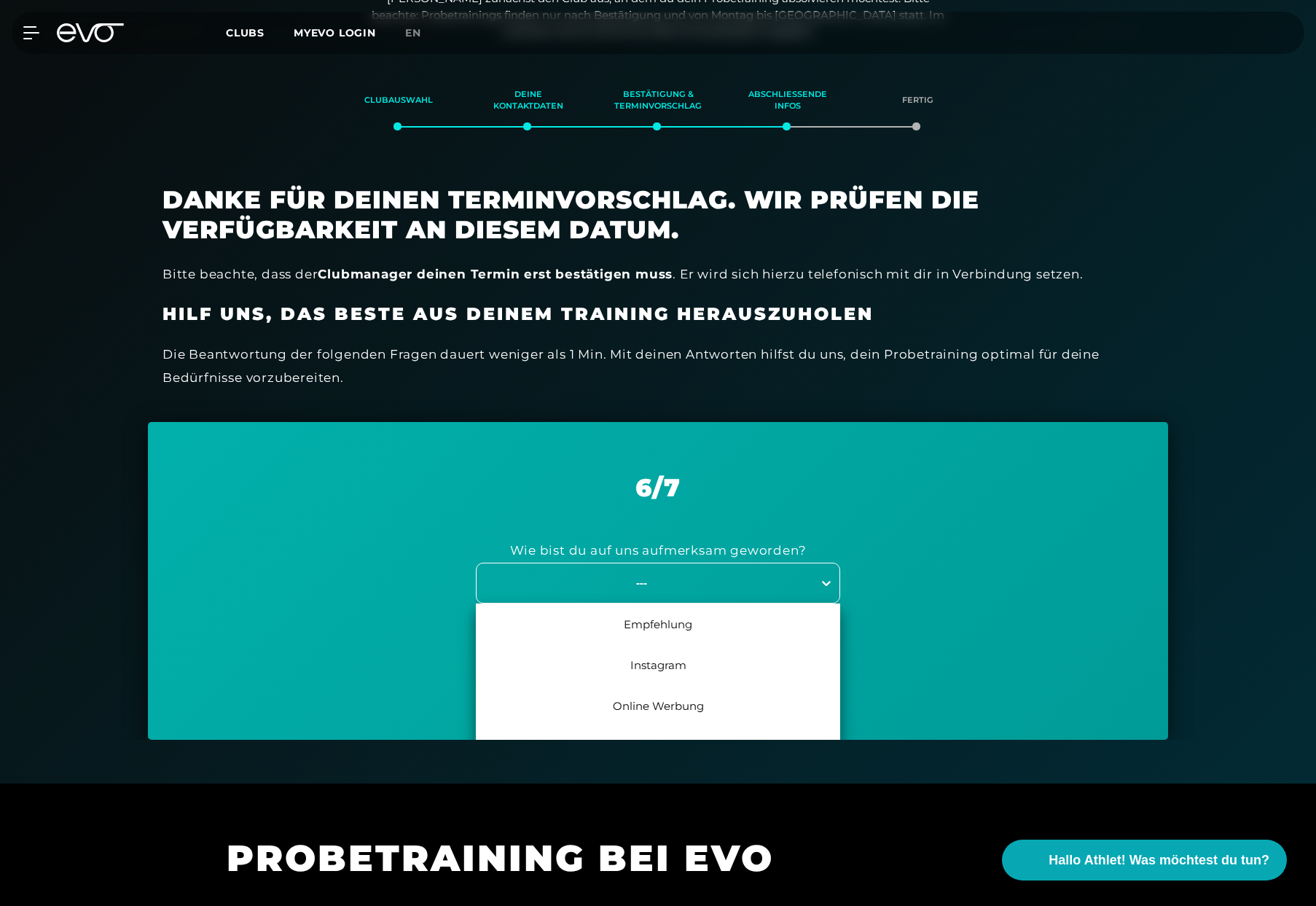
click at [821, 586] on icon at bounding box center [826, 582] width 15 height 15
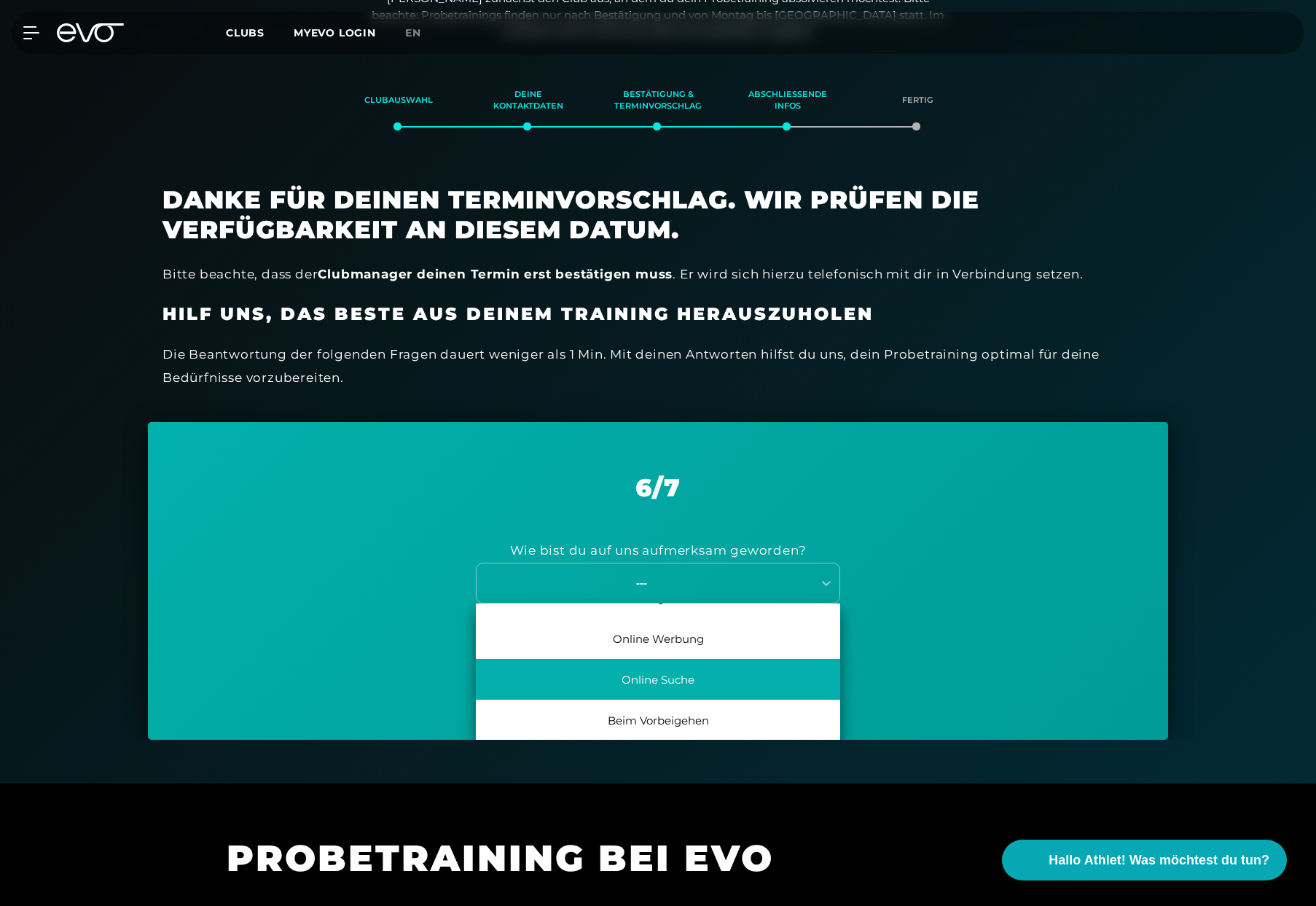
scroll to position [66, 0]
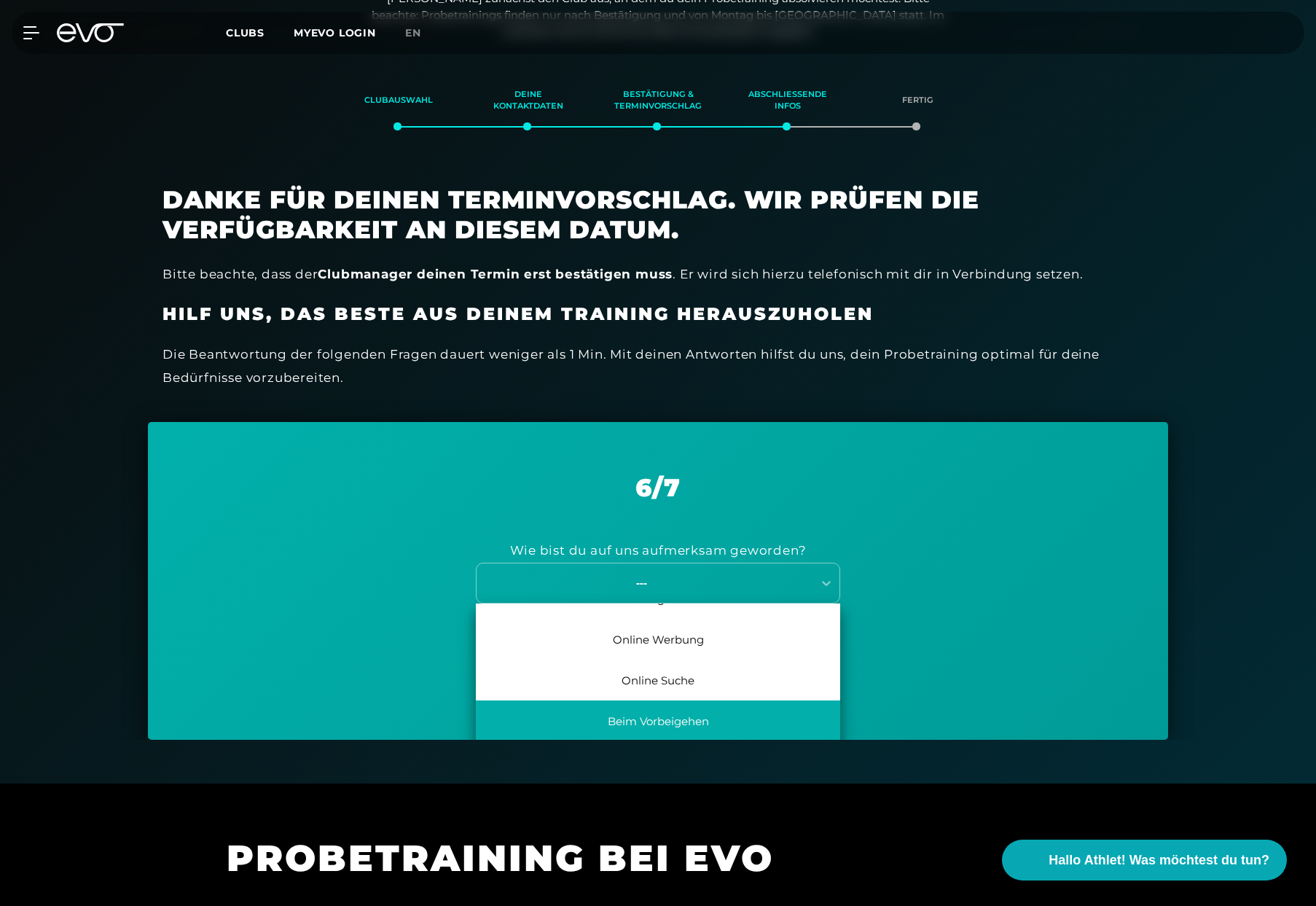
click at [757, 712] on div "Beim Vorbeigehen" at bounding box center [658, 721] width 364 height 41
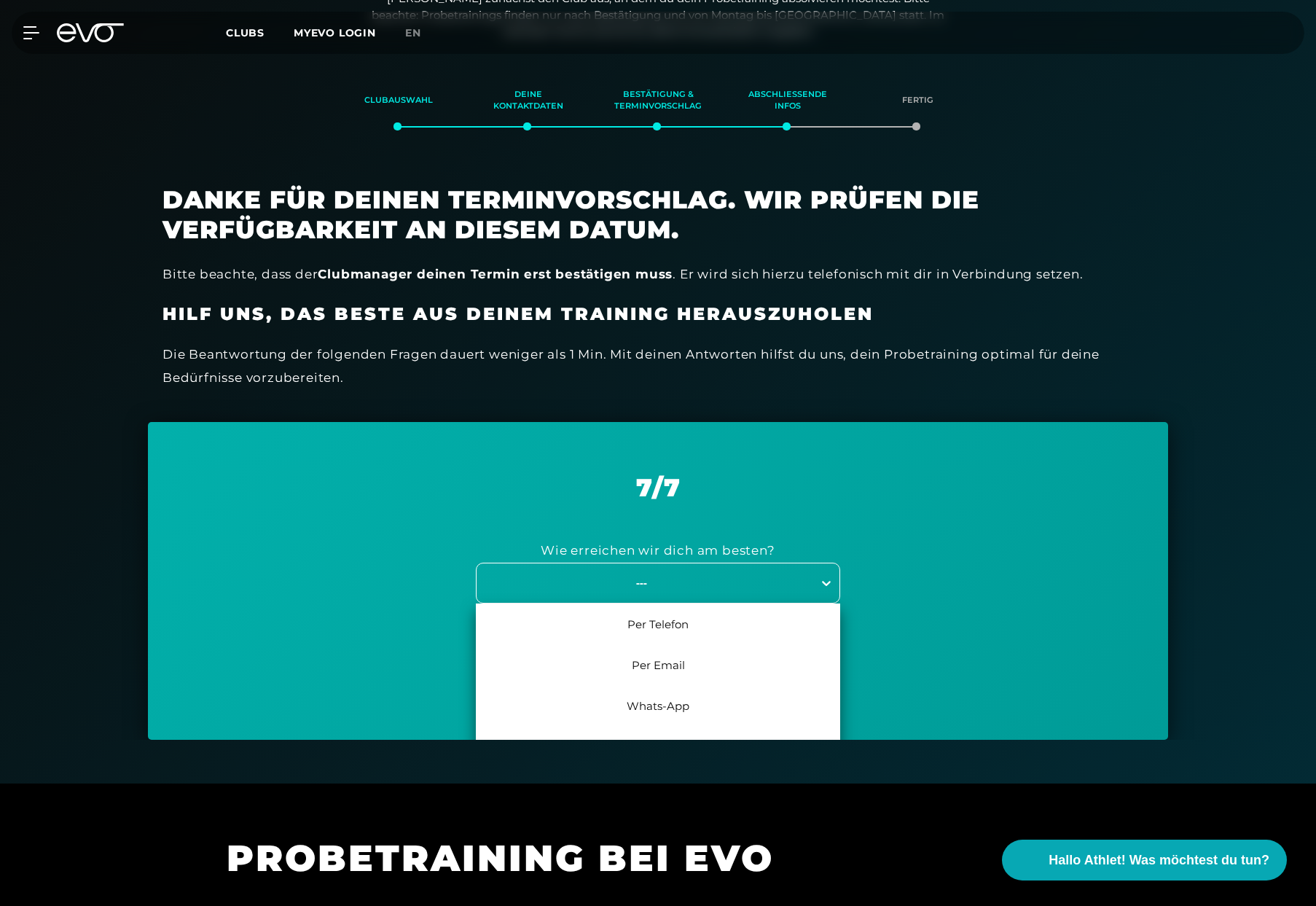
click at [824, 582] on icon at bounding box center [826, 582] width 9 height 5
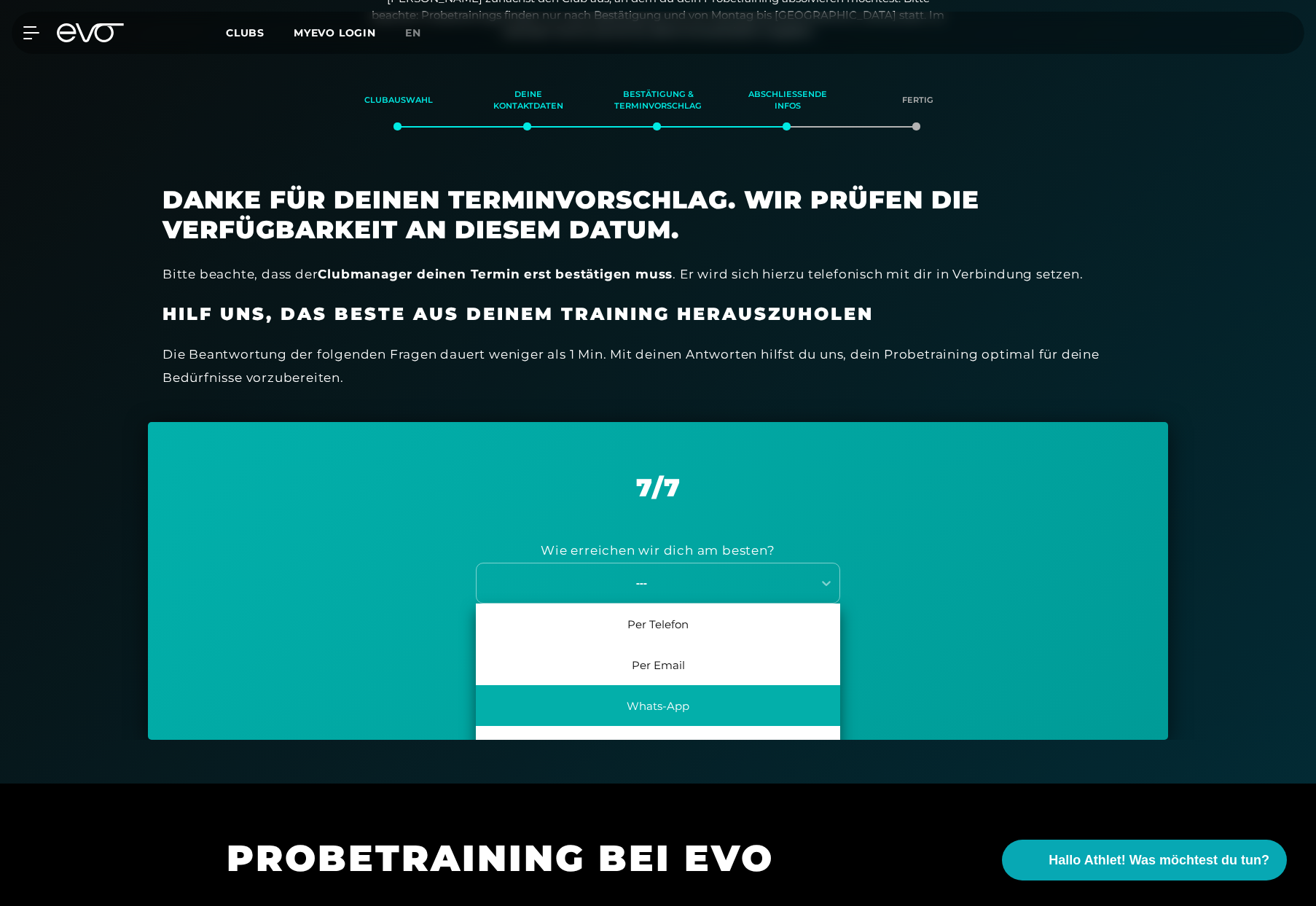
click at [785, 692] on div "Whats-App" at bounding box center [658, 706] width 364 height 41
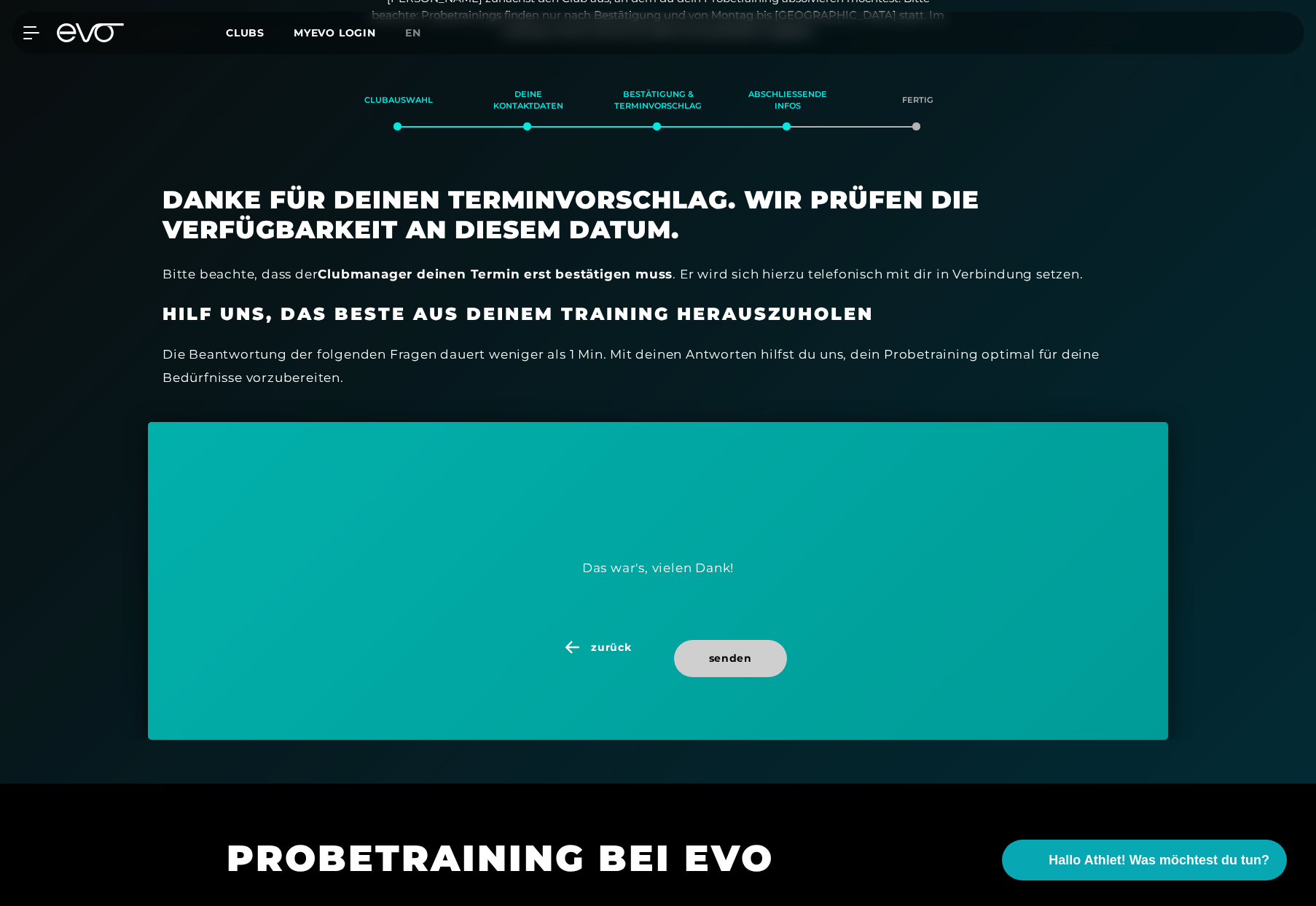
click at [754, 664] on span "senden" at bounding box center [731, 659] width 113 height 37
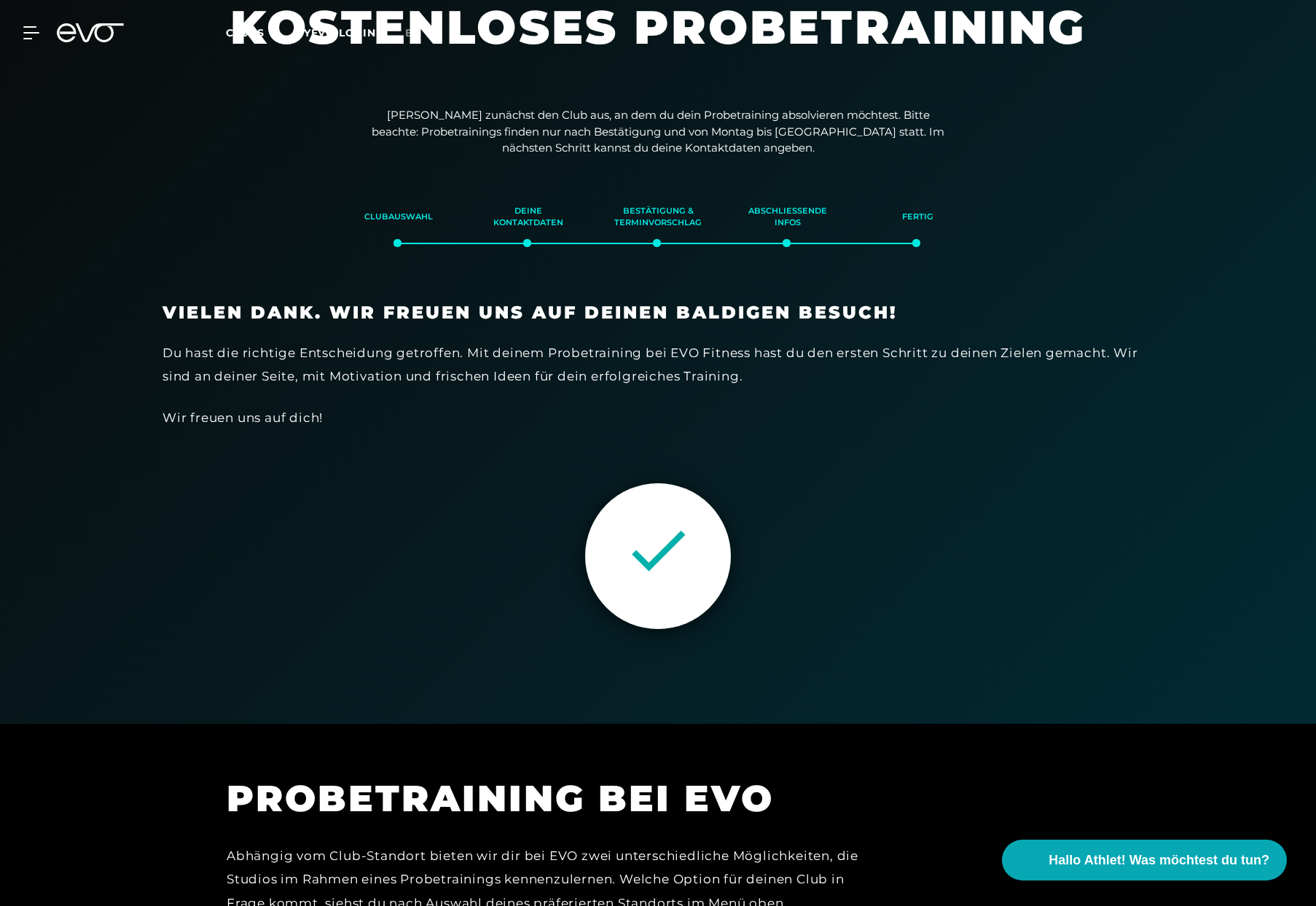
scroll to position [0, 0]
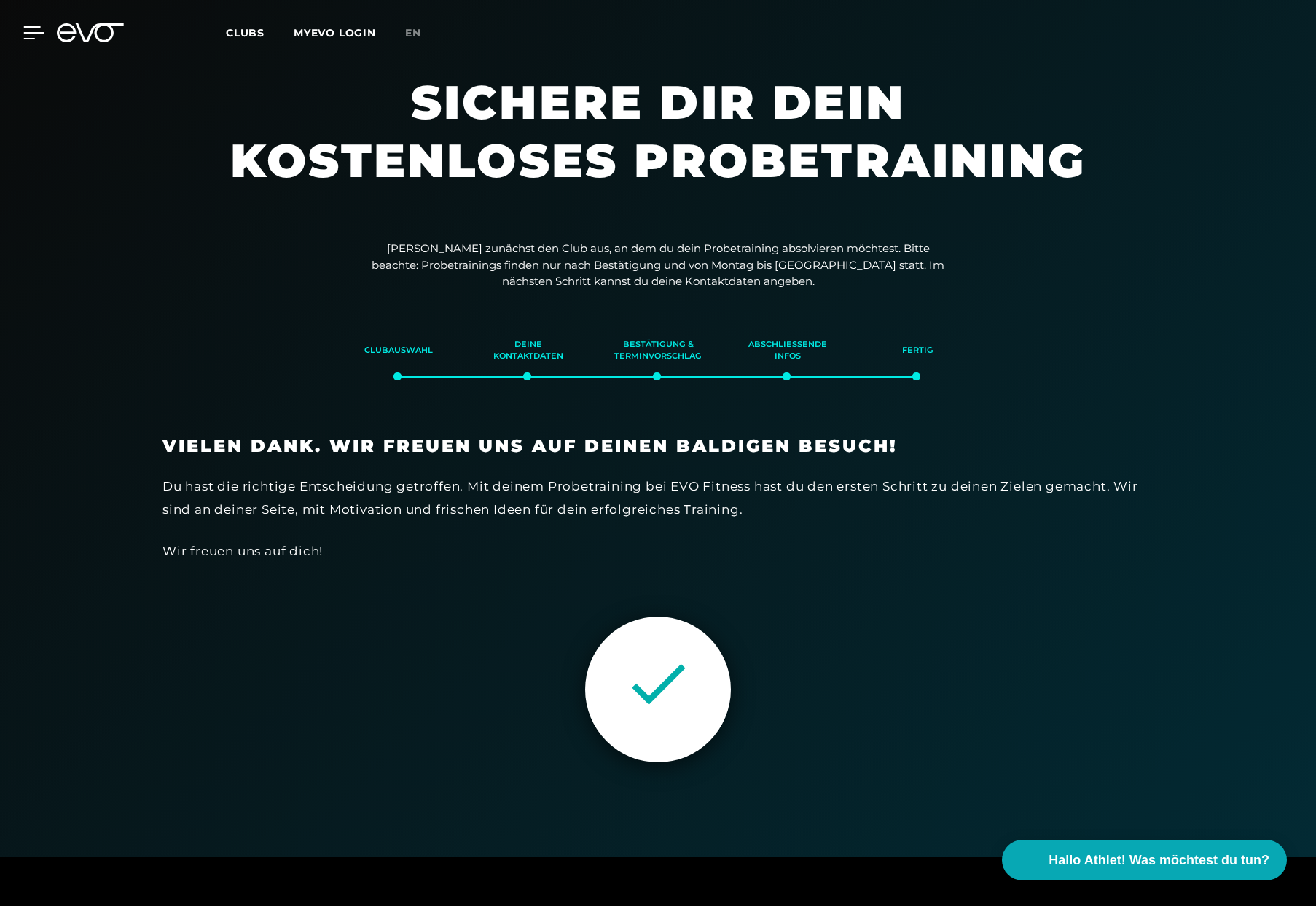
click at [36, 36] on icon at bounding box center [34, 32] width 21 height 13
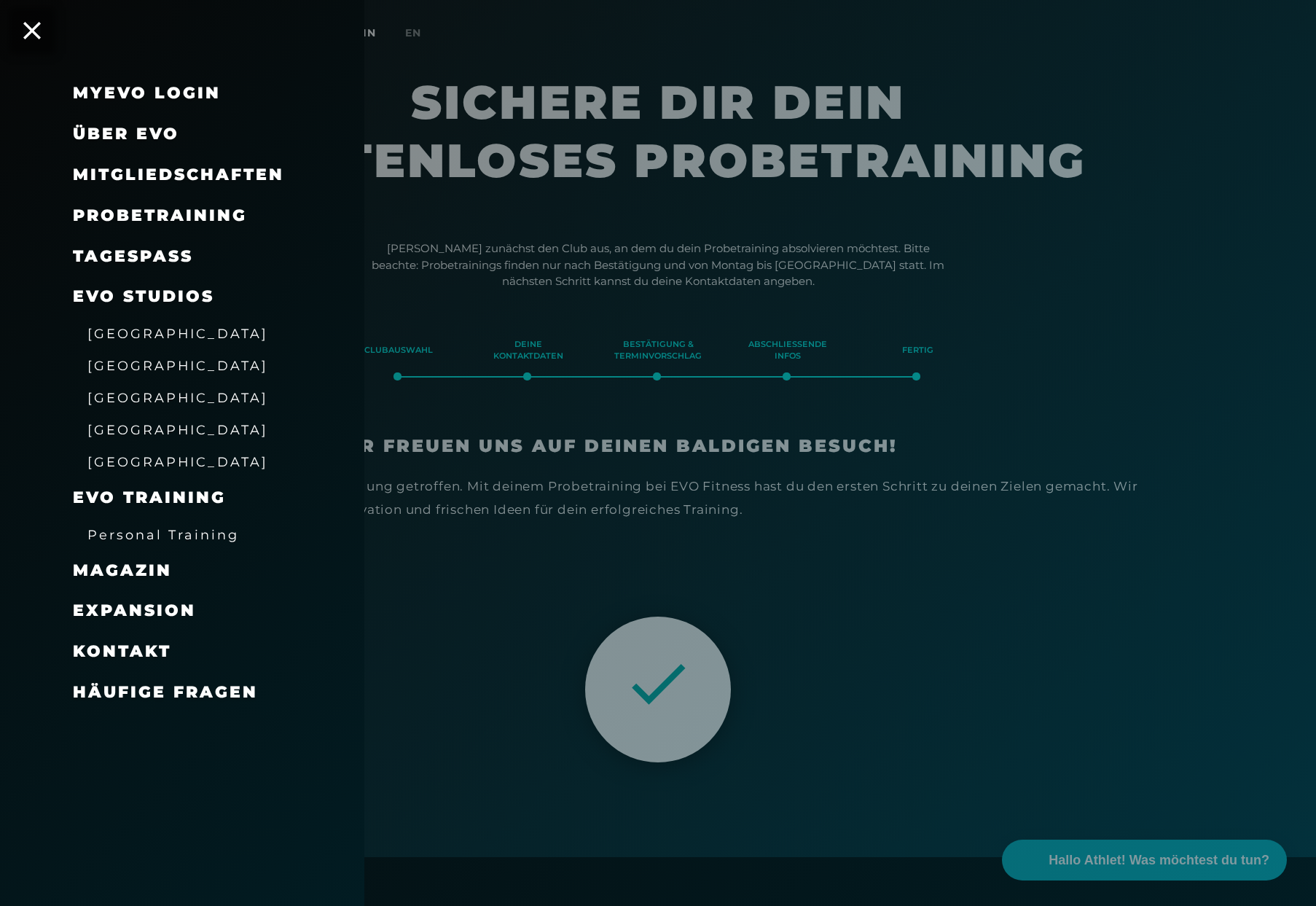
click at [208, 176] on span "Mitgliedschaften" at bounding box center [179, 175] width 211 height 20
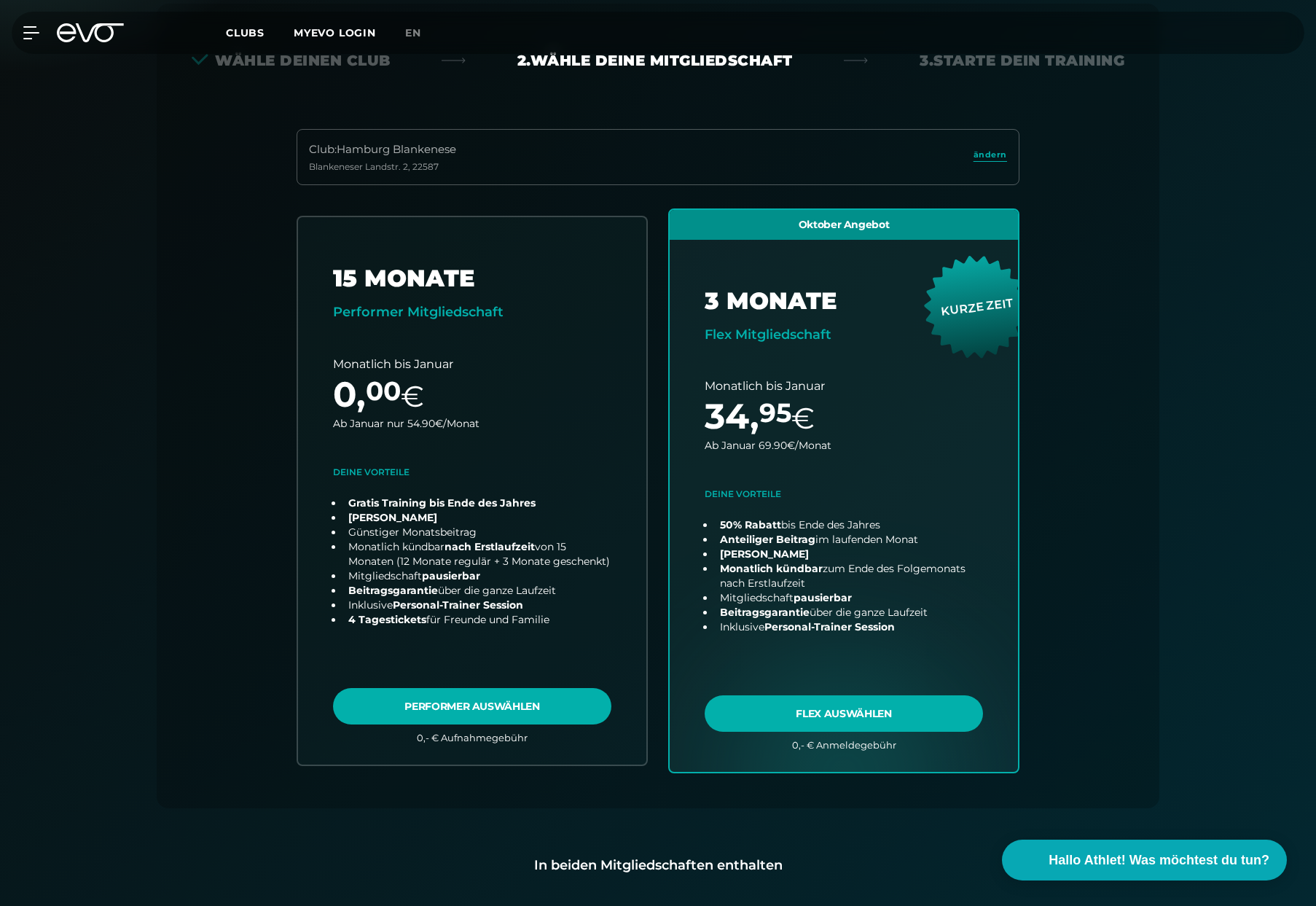
scroll to position [323, 0]
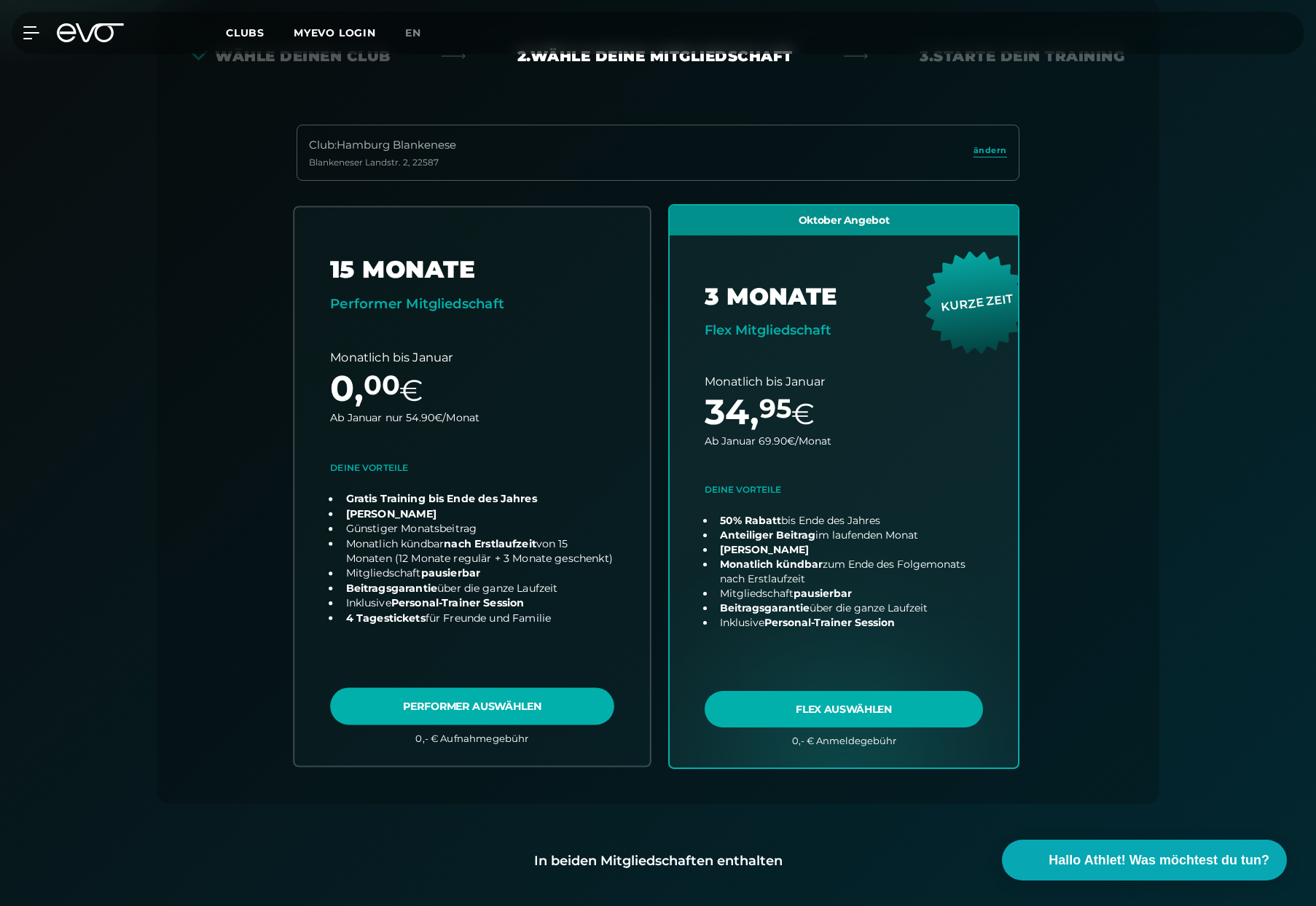
click at [388, 615] on link "choose plan" at bounding box center [472, 486] width 356 height 558
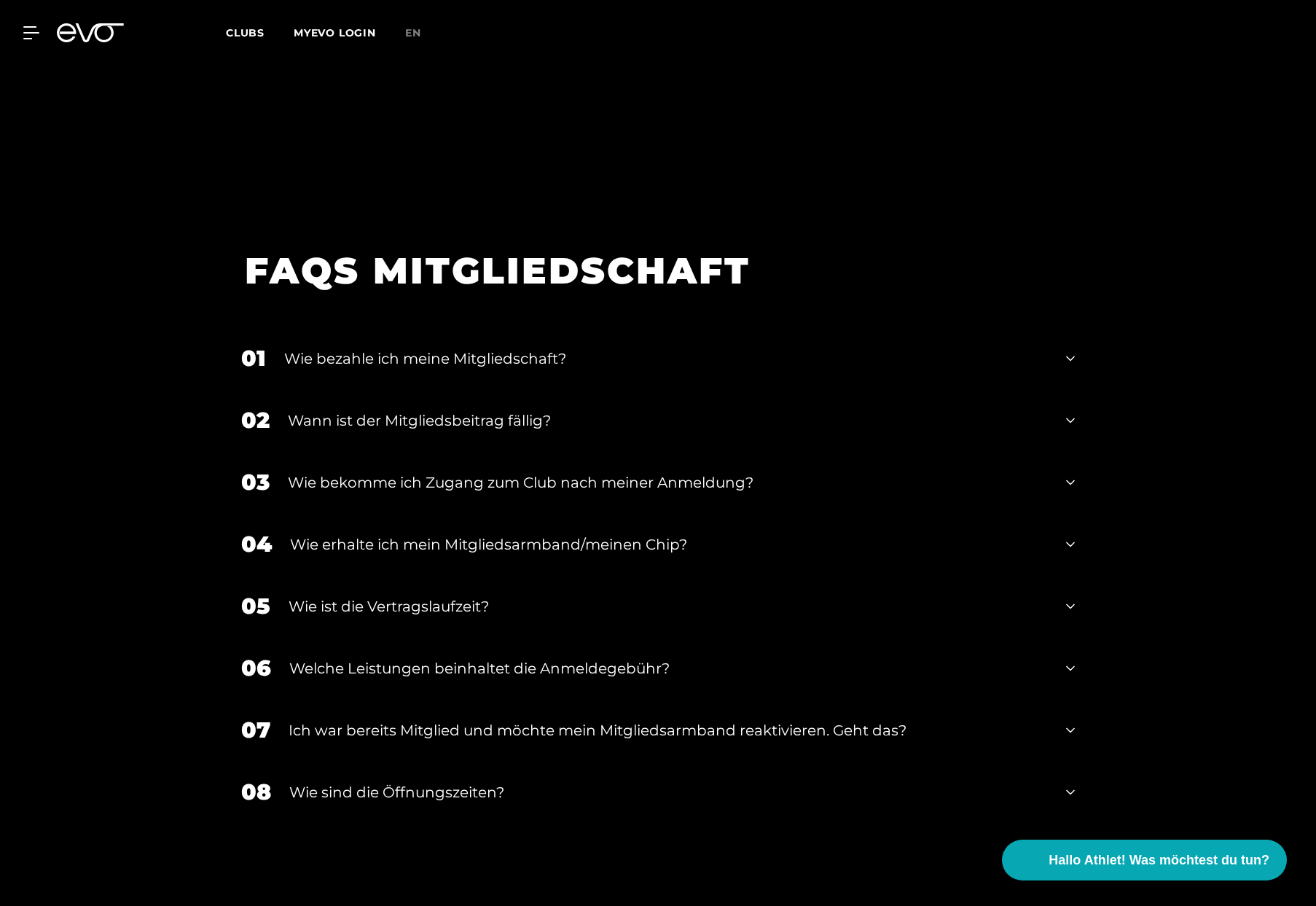
scroll to position [2193, 0]
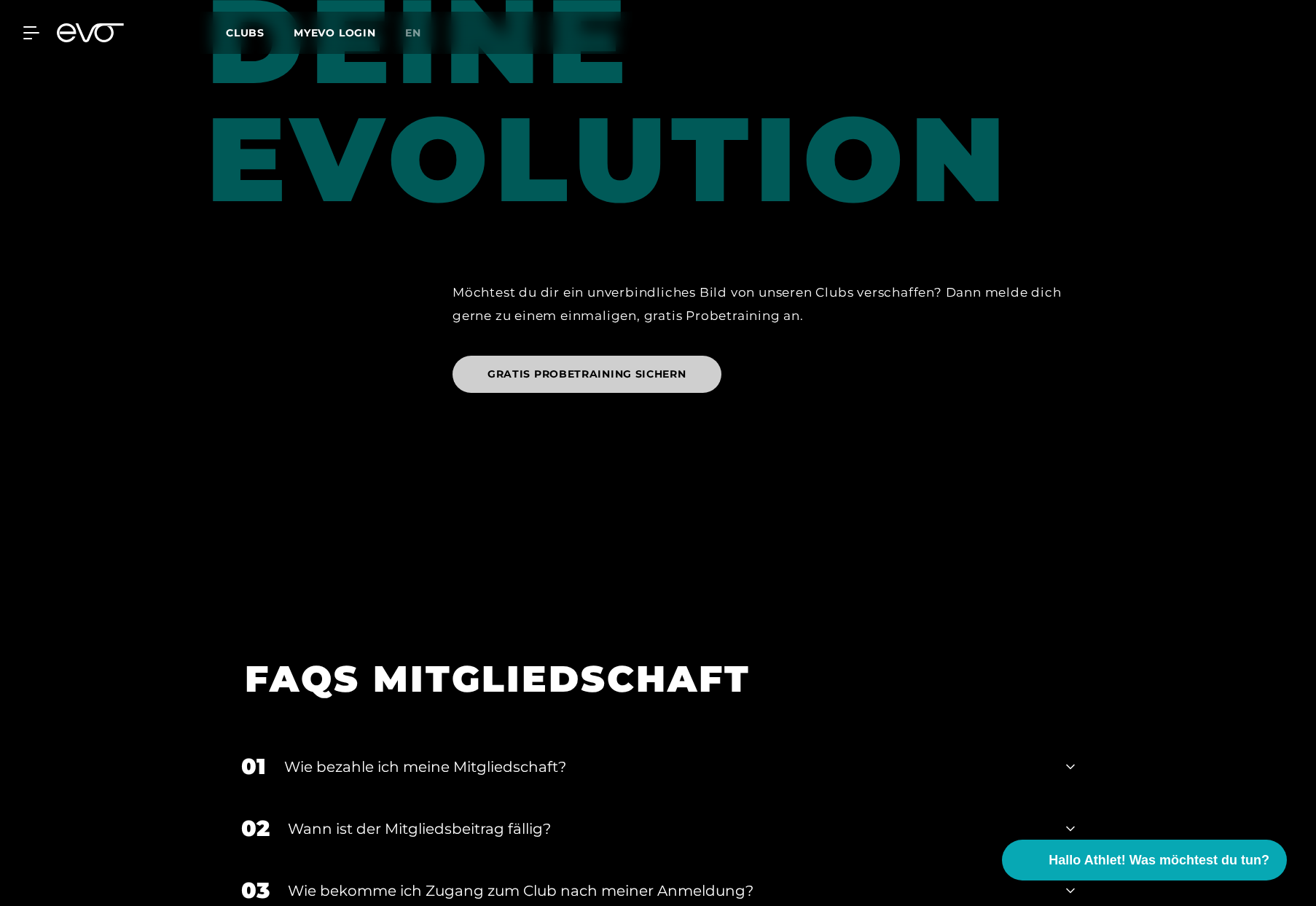
click at [569, 367] on span "GRATIS PROBETRAINING SICHERN" at bounding box center [586, 374] width 269 height 37
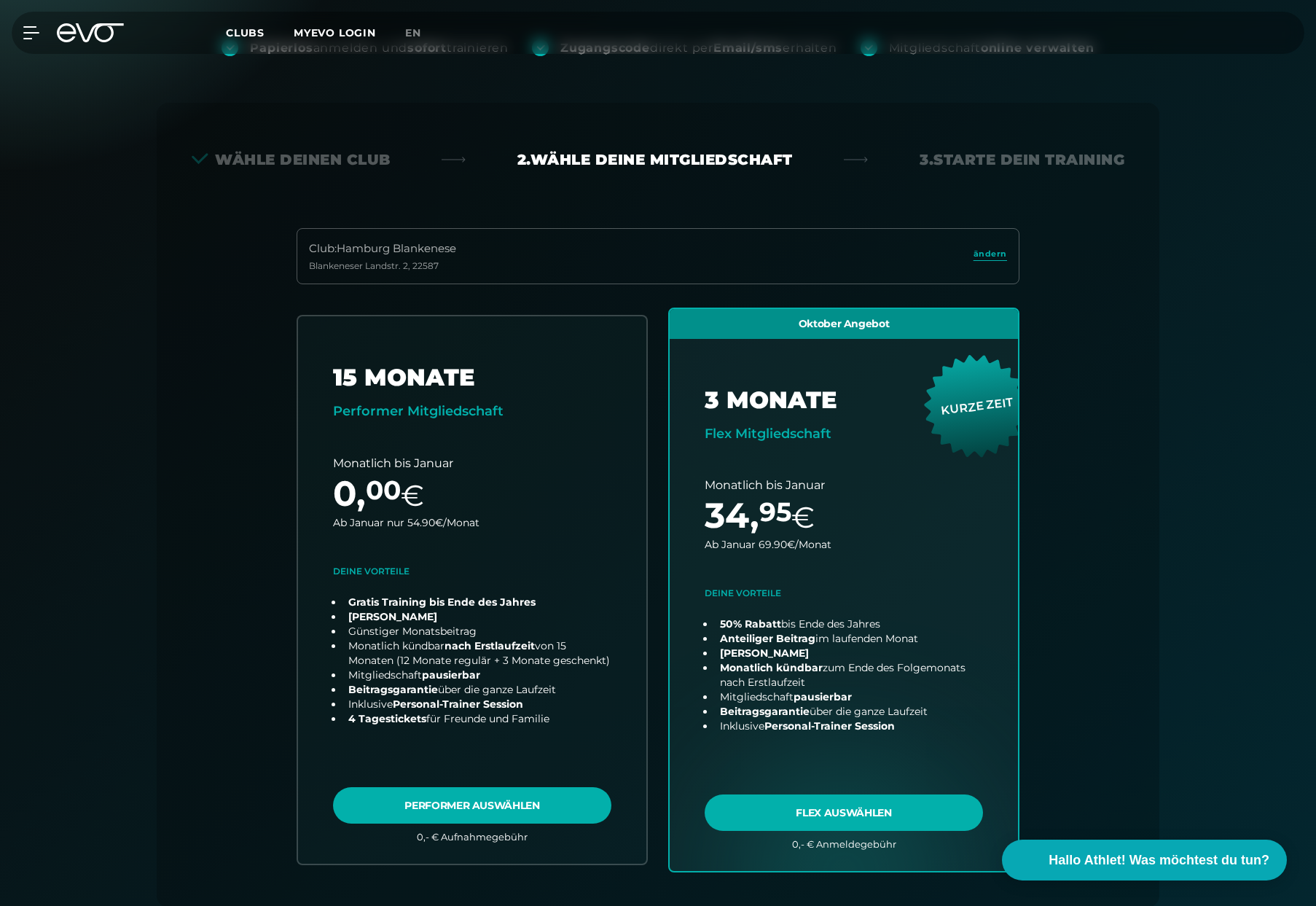
scroll to position [323, 0]
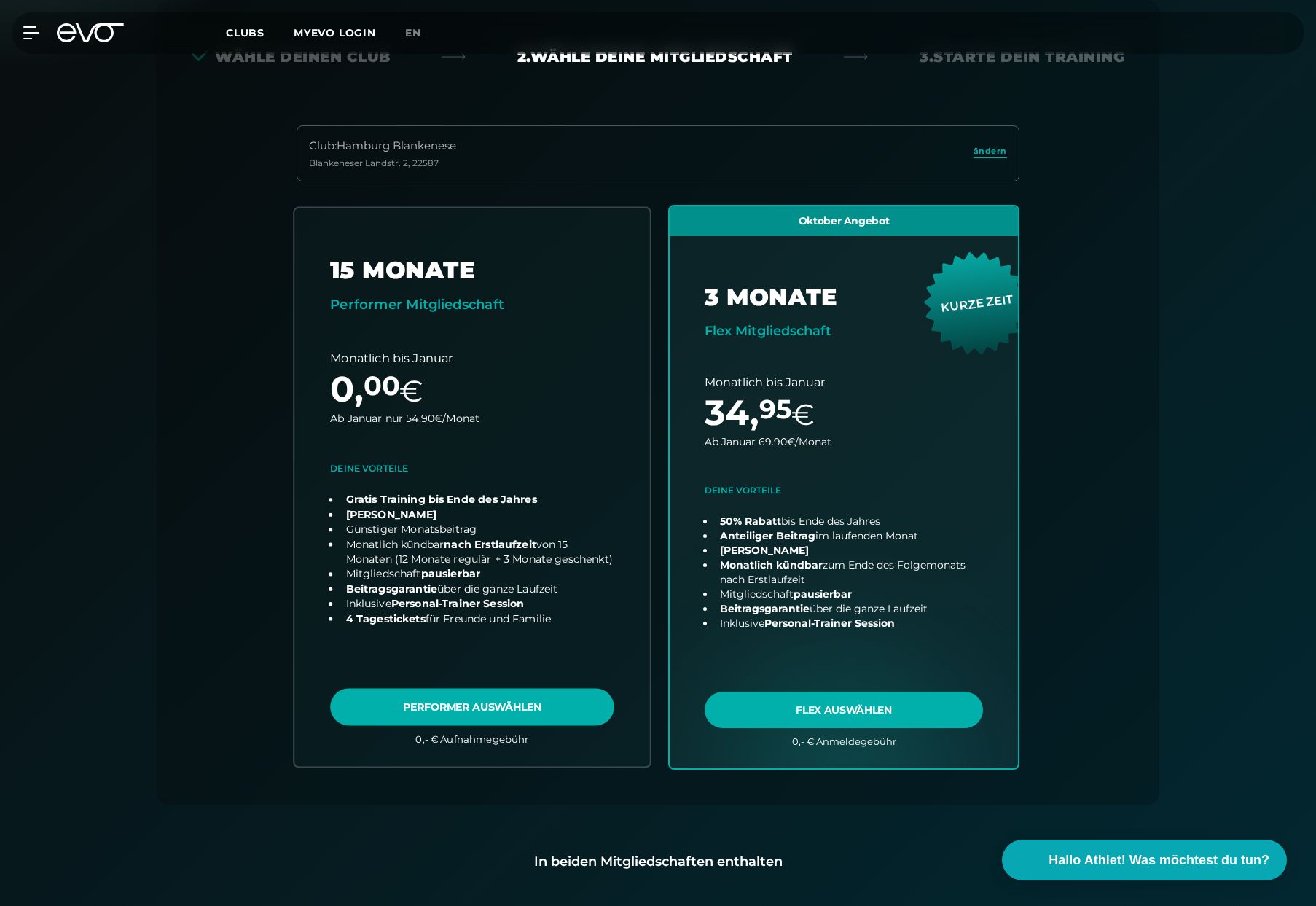
click at [407, 622] on link "choose plan" at bounding box center [472, 487] width 356 height 558
